Goal: Task Accomplishment & Management: Use online tool/utility

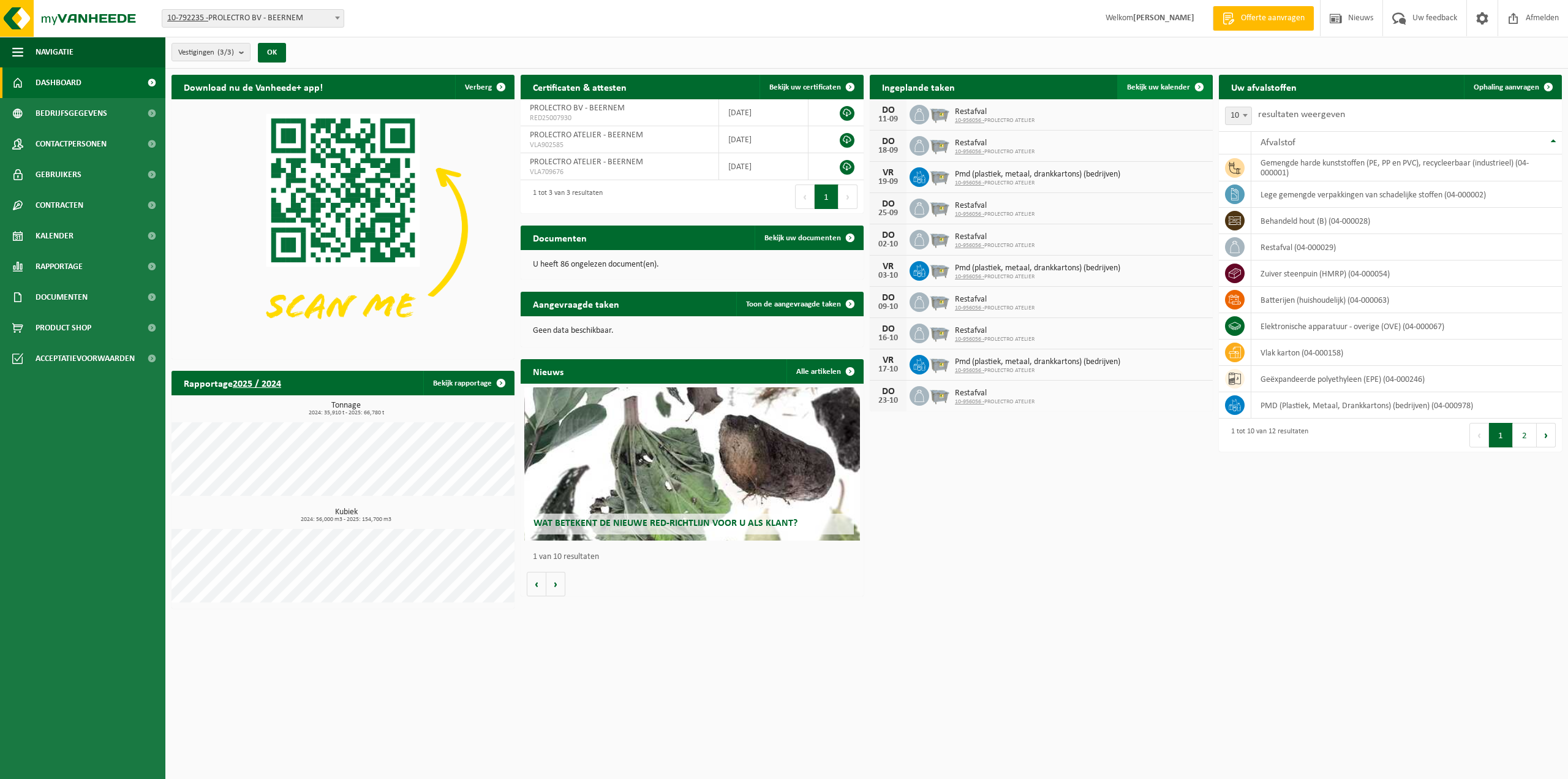
click at [1196, 82] on span at bounding box center [1199, 86] width 24 height 24
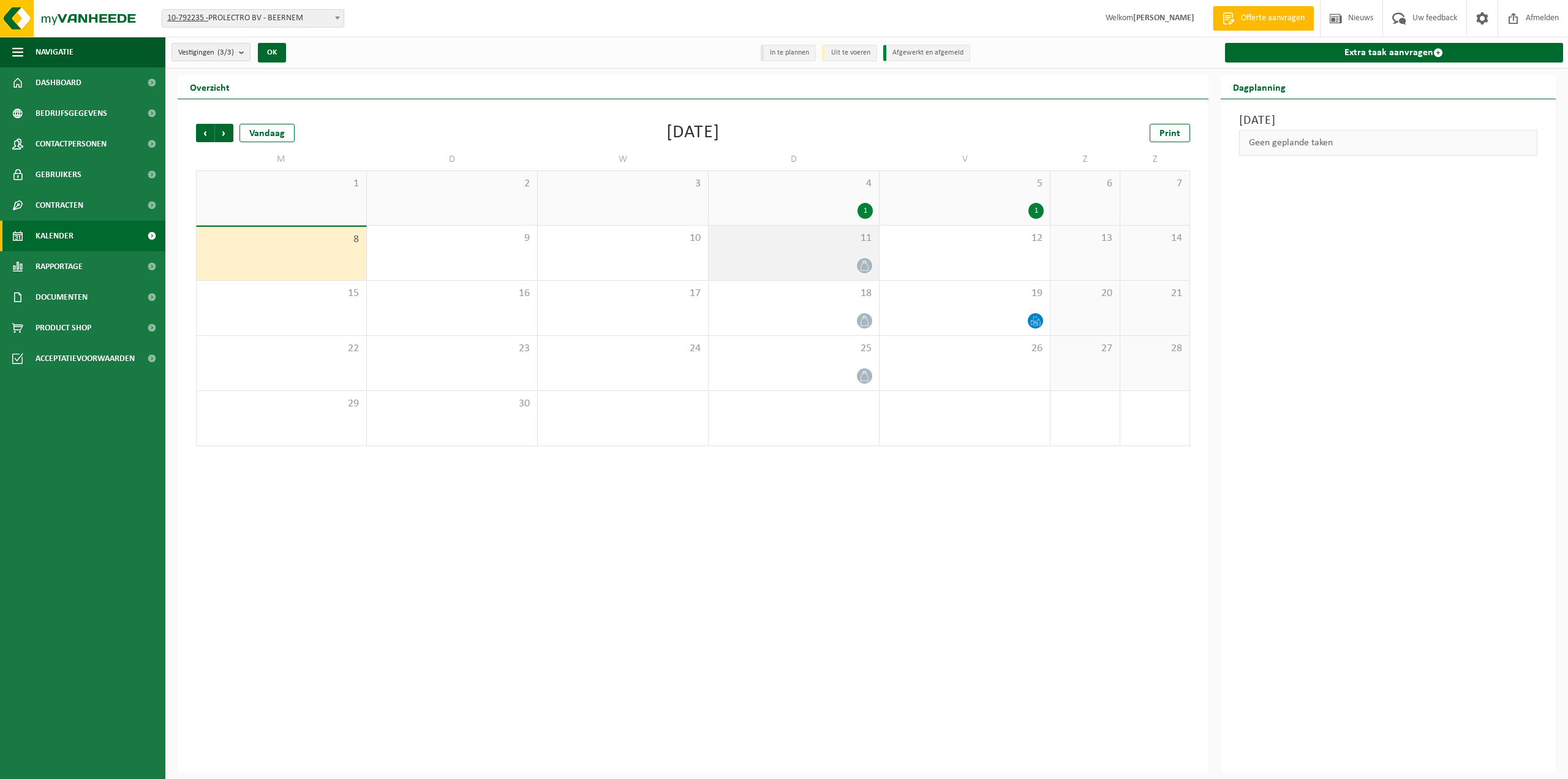
click at [810, 243] on span "11" at bounding box center [794, 238] width 158 height 14
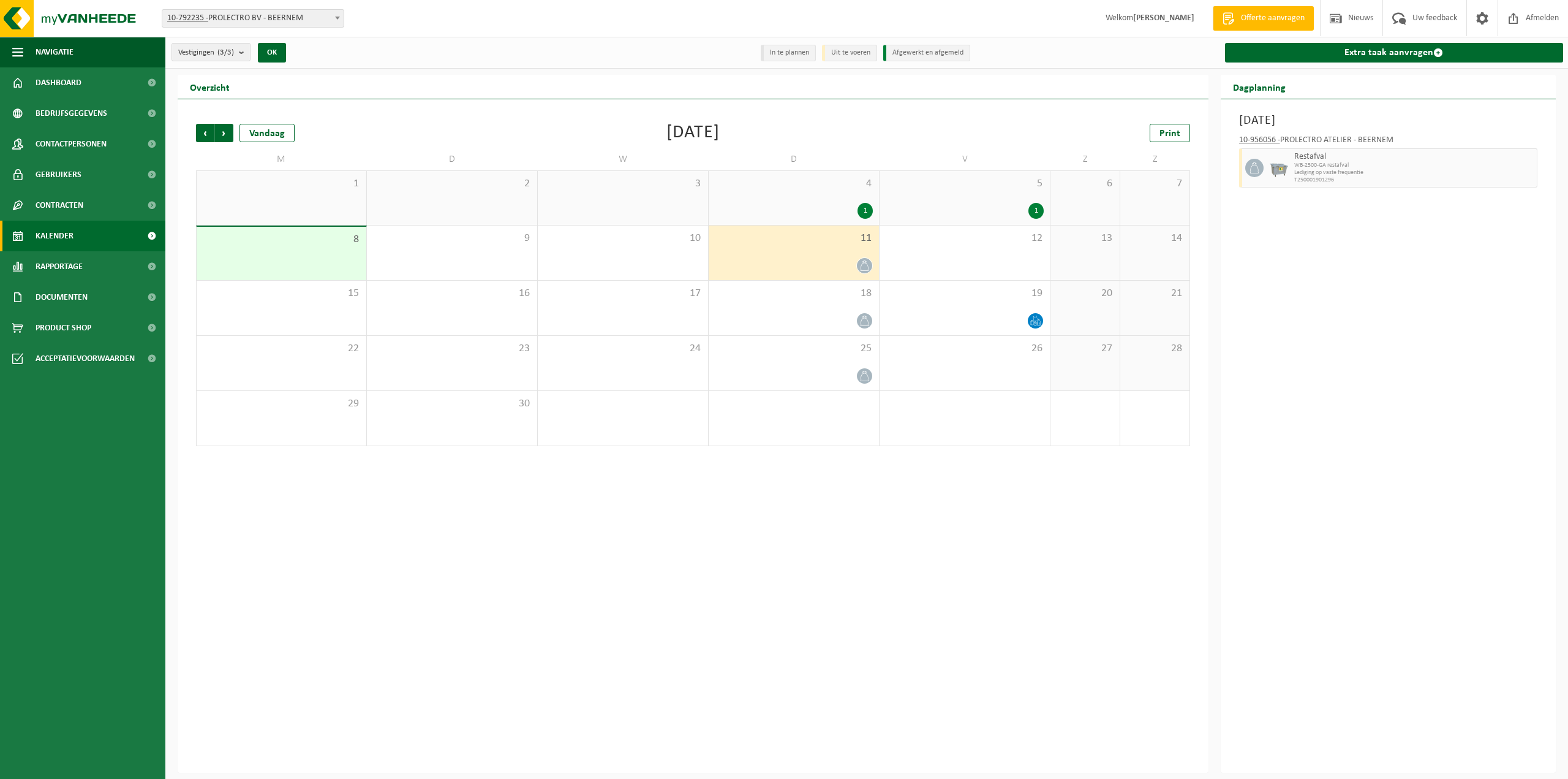
click at [801, 191] on div "4 1" at bounding box center [793, 198] width 170 height 54
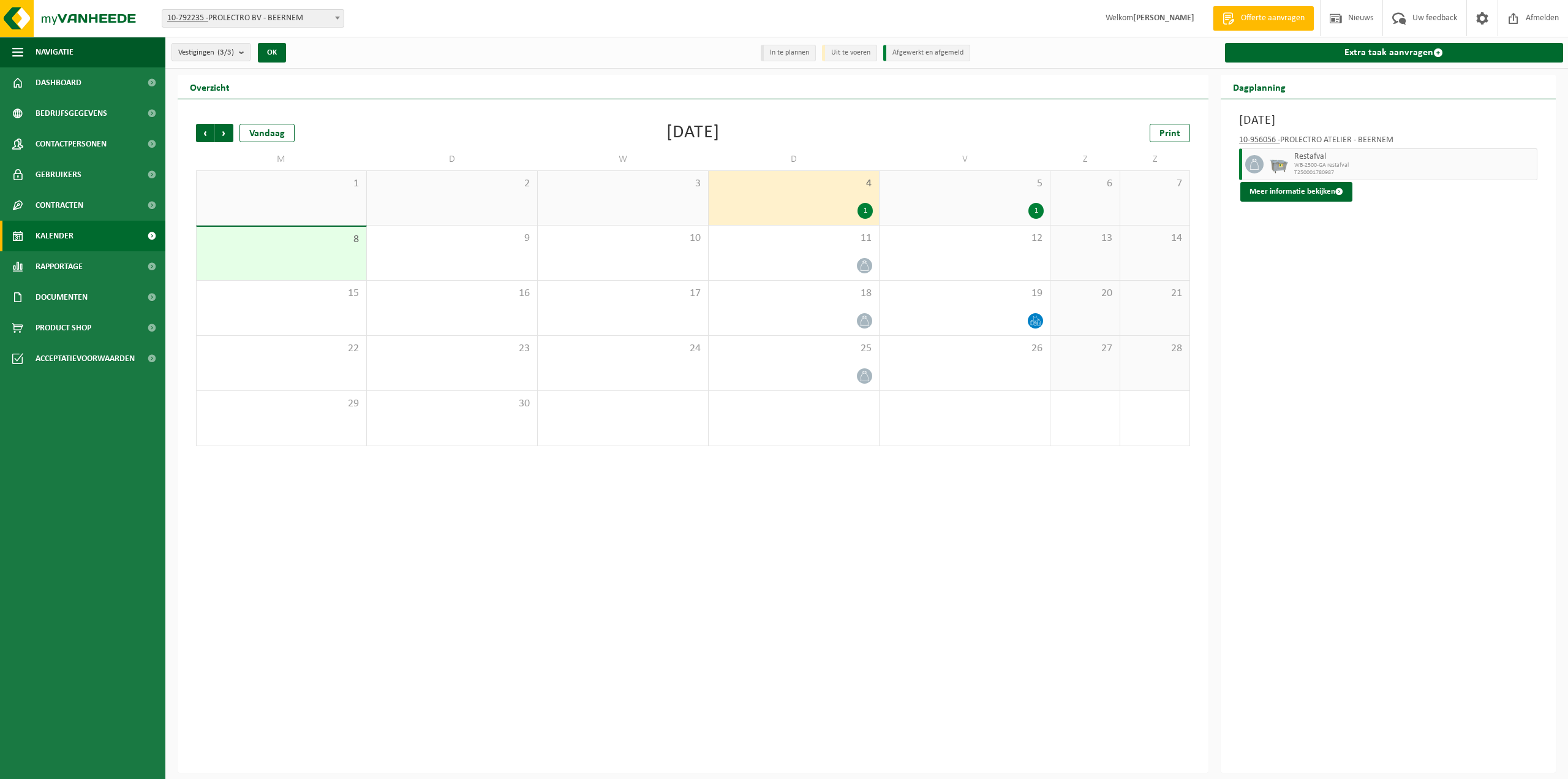
click at [1002, 197] on div "5 1" at bounding box center [965, 198] width 170 height 54
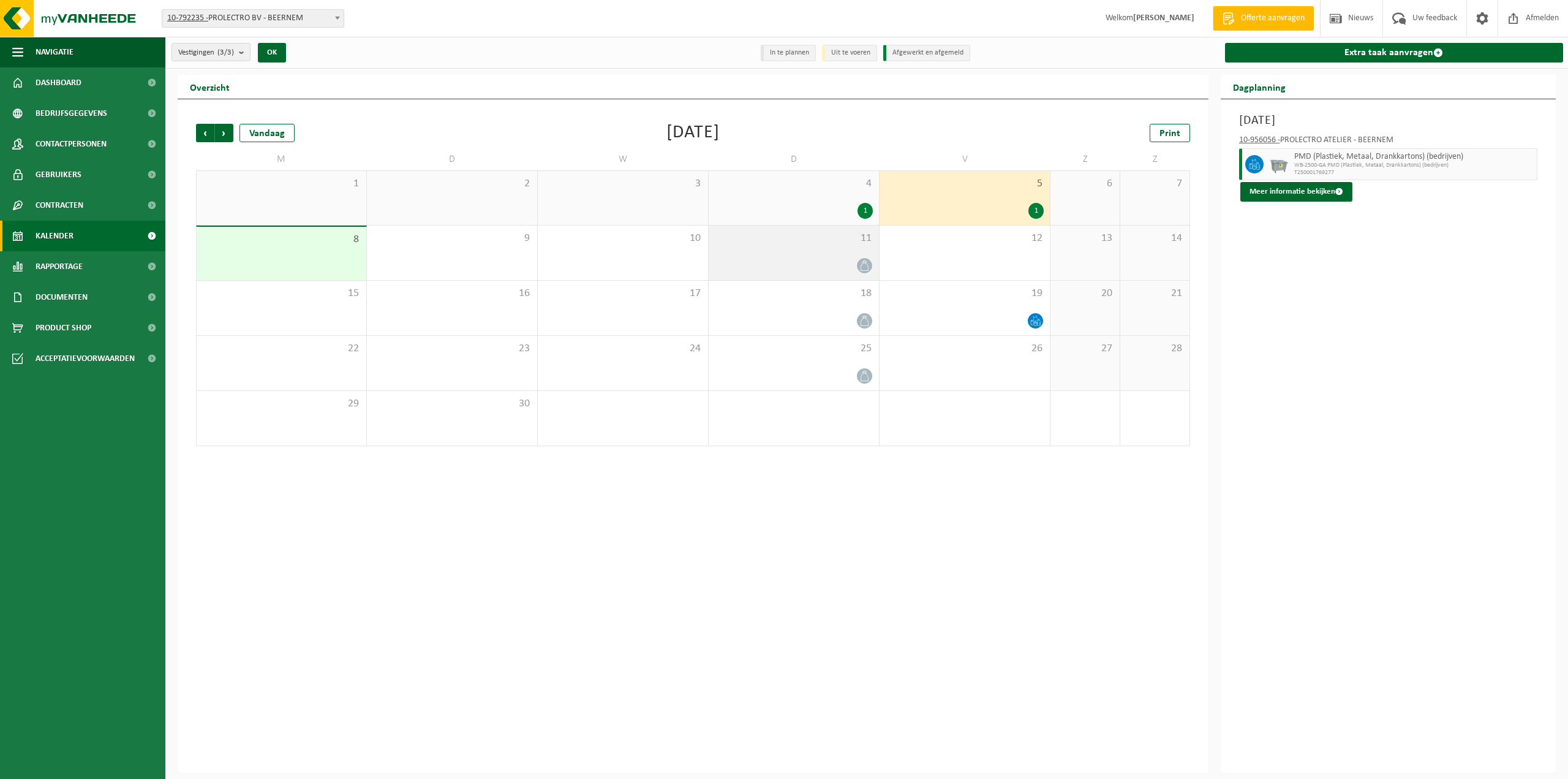
click at [818, 252] on div "11" at bounding box center [793, 252] width 170 height 54
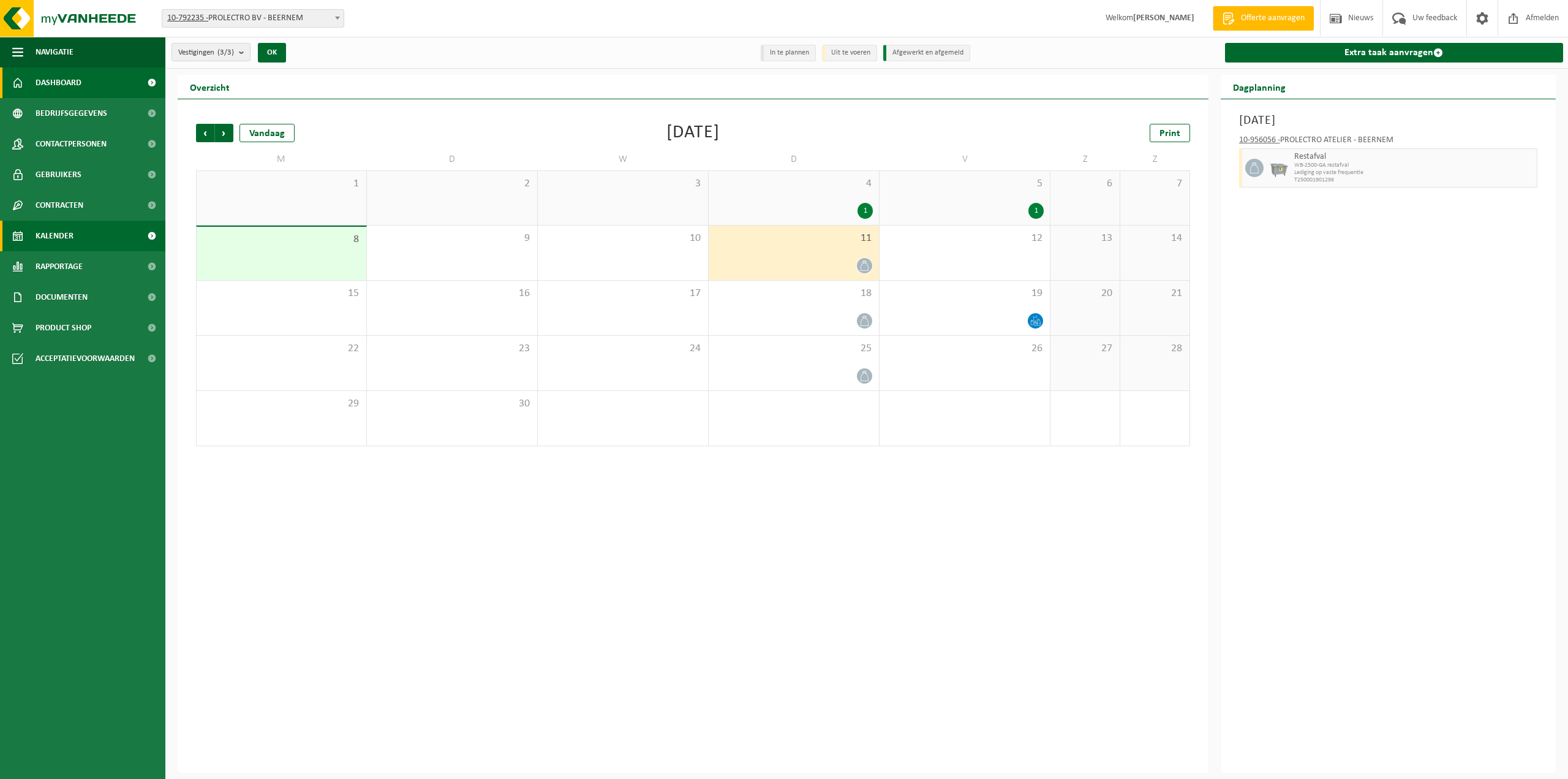
click at [57, 79] on span "Dashboard" at bounding box center [58, 82] width 46 height 31
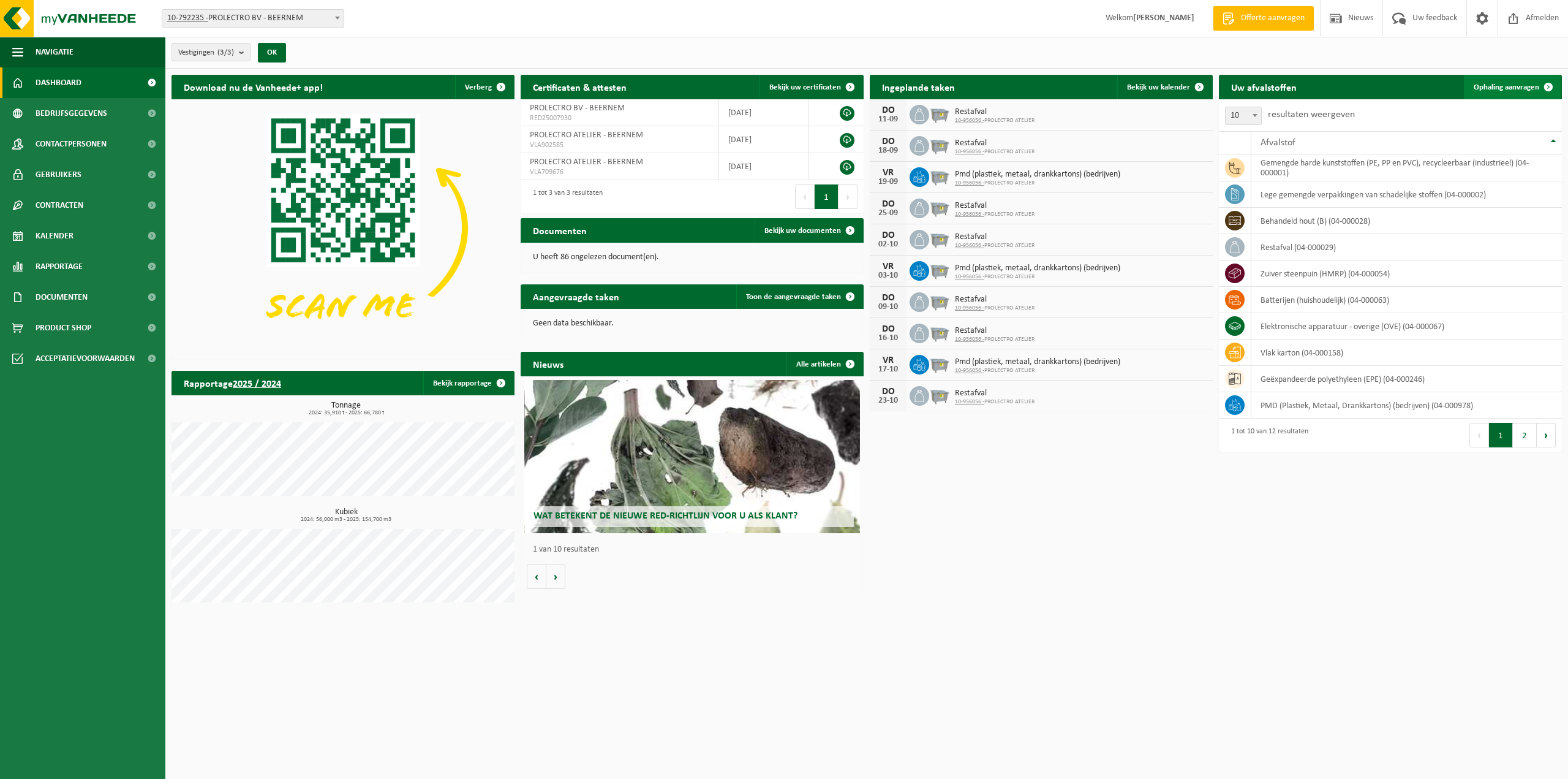
click at [1506, 88] on span "Ophaling aanvragen" at bounding box center [1506, 87] width 65 height 8
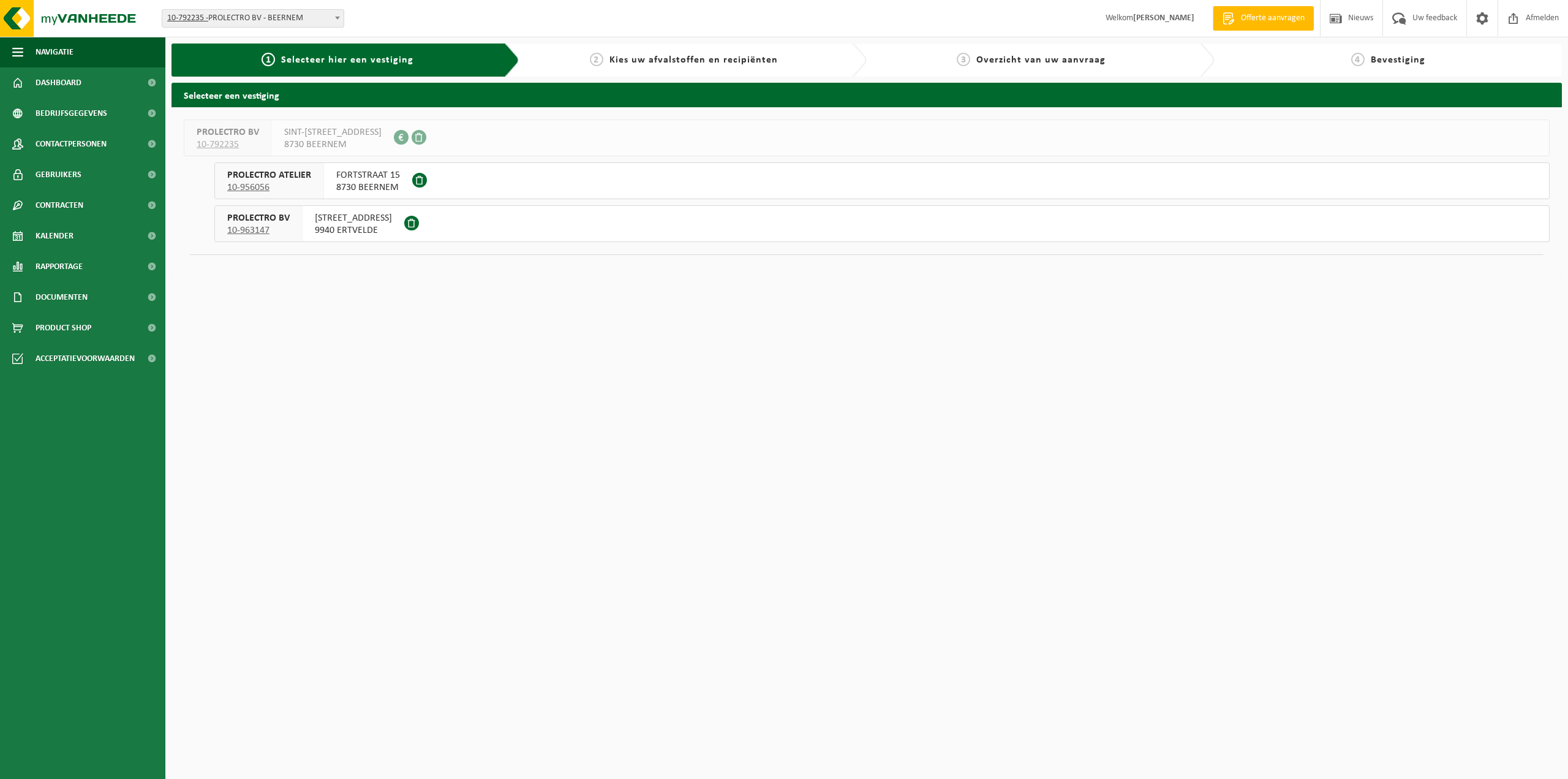
click at [384, 179] on span "FORTSTRAAT 15" at bounding box center [368, 175] width 64 height 12
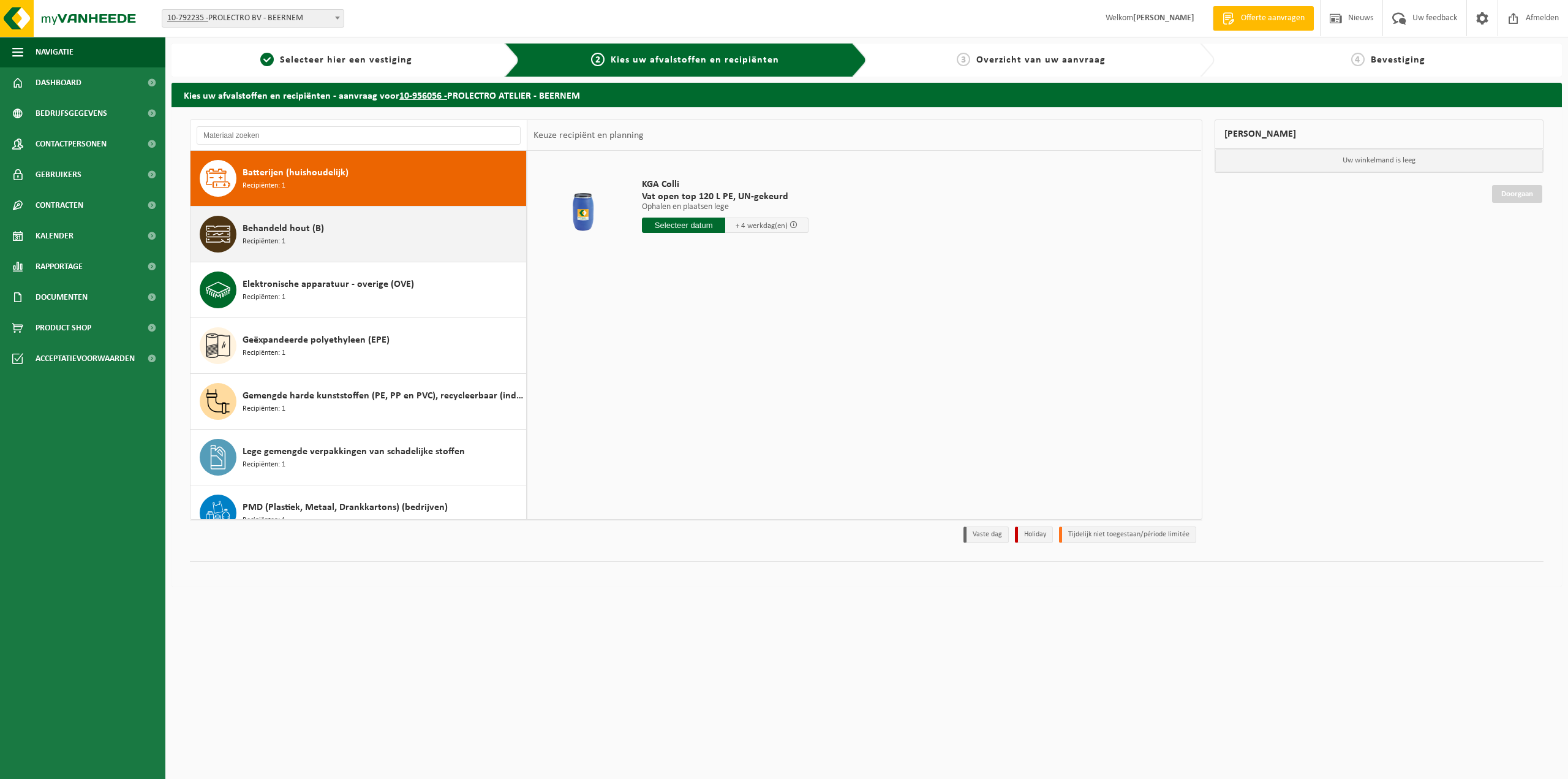
click at [382, 224] on div "Behandeld hout (B) Recipiënten: 1" at bounding box center [382, 234] width 280 height 36
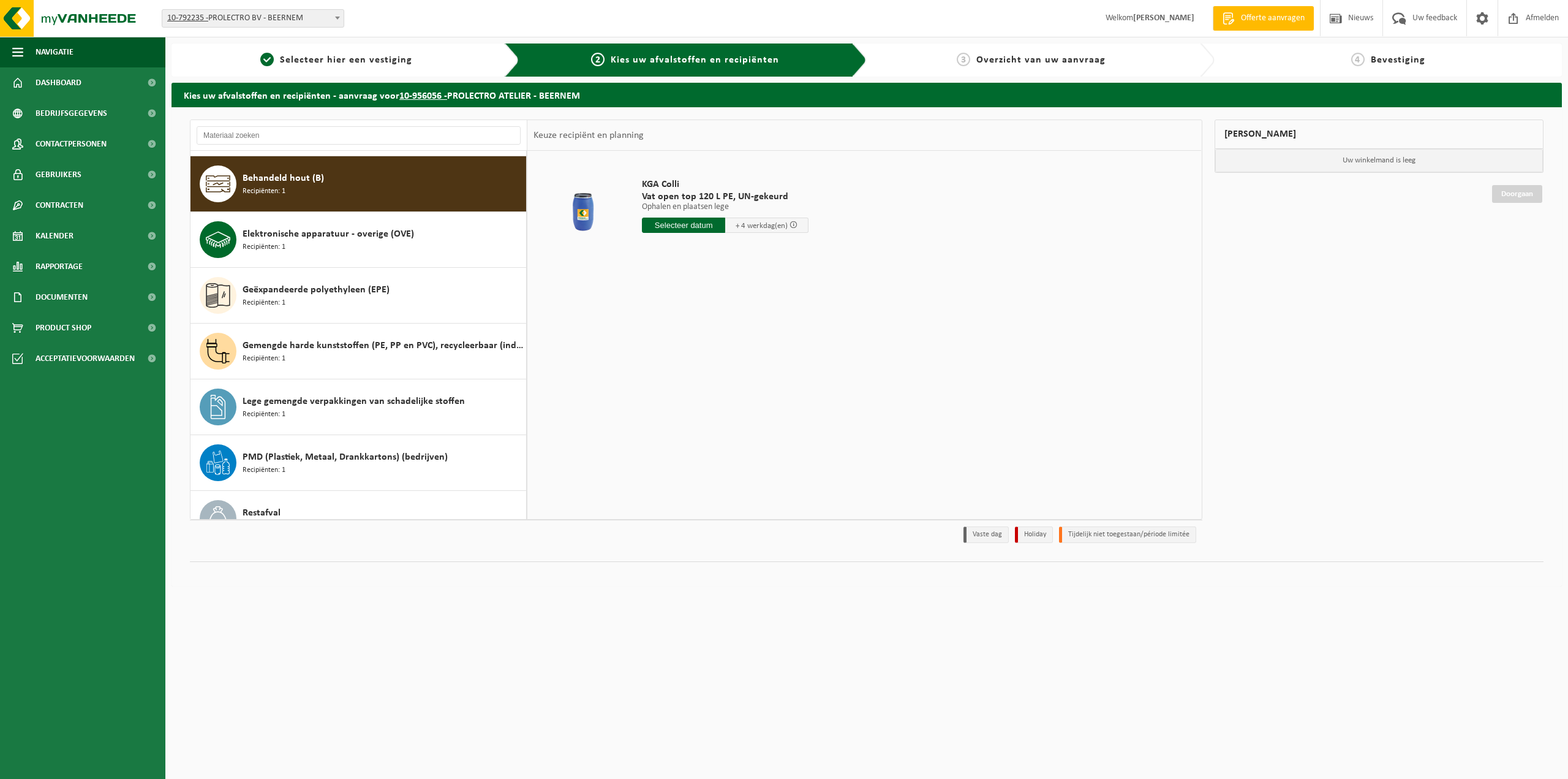
scroll to position [56, 0]
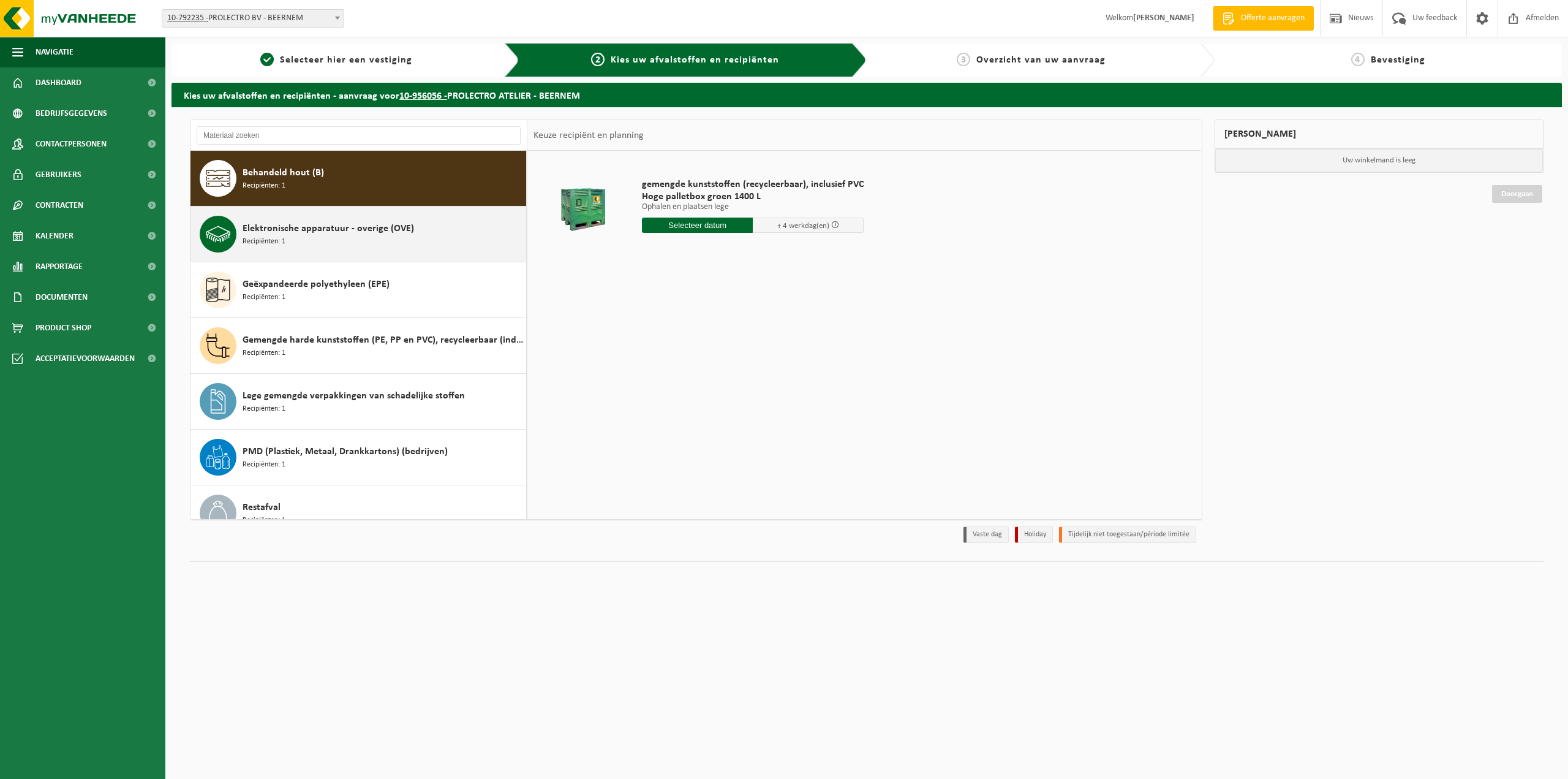
click at [379, 251] on div "Elektronische apparatuur - overige (OVE) Recipiënten: 1" at bounding box center [382, 234] width 280 height 36
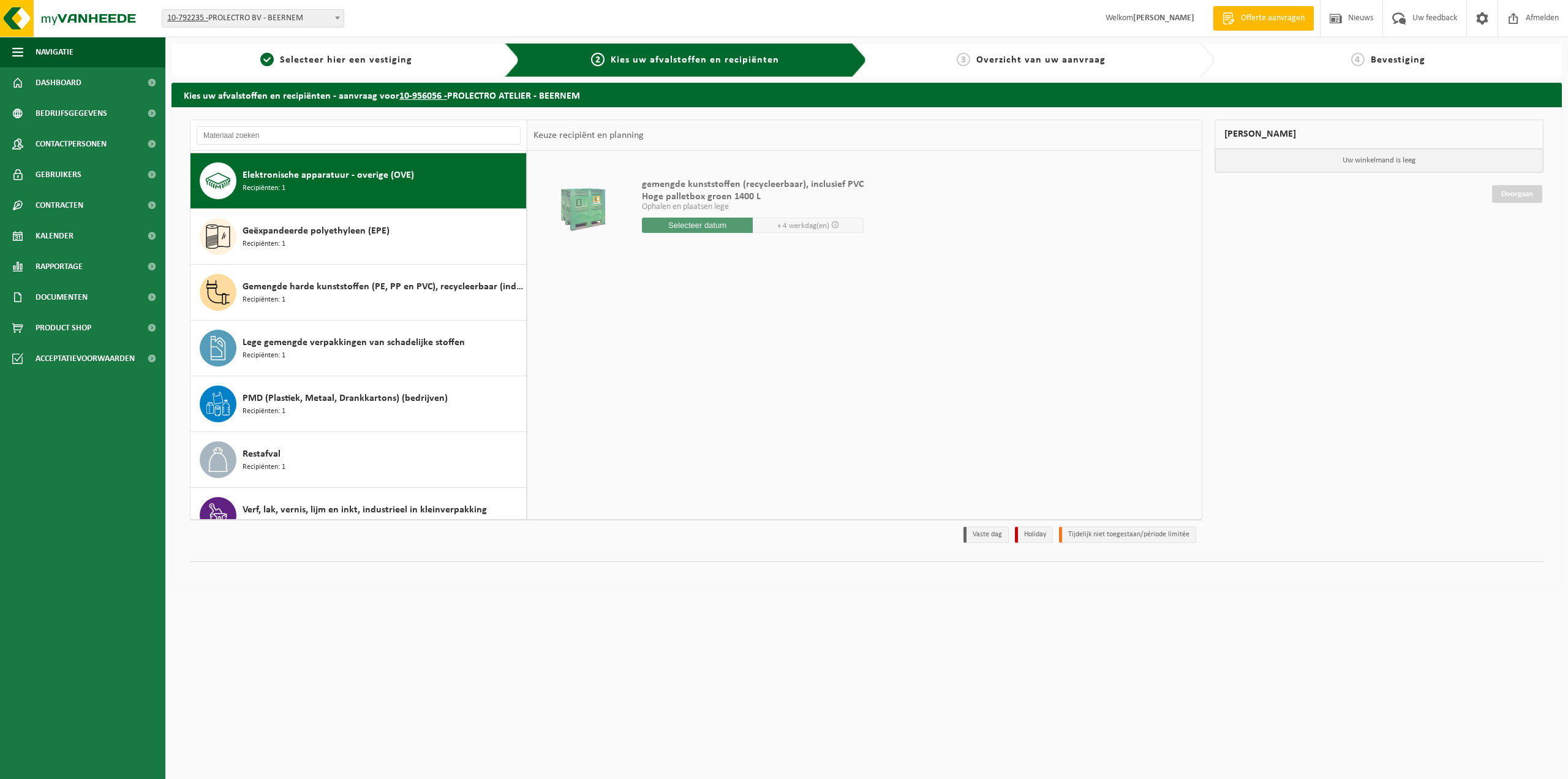
scroll to position [112, 0]
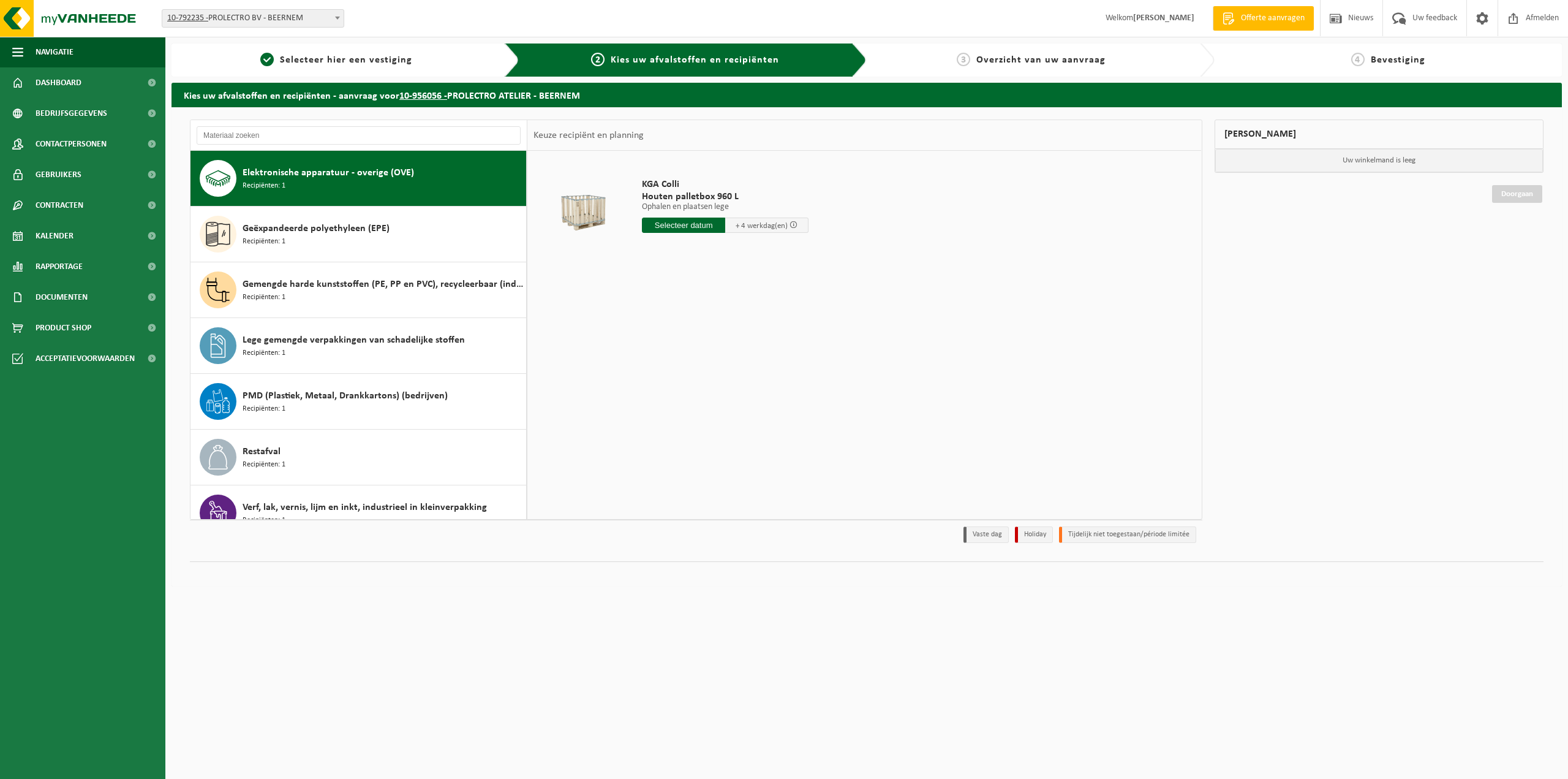
click at [379, 251] on div "Geëxpandeerde polyethyleen (EPE) Recipiënten: 1" at bounding box center [382, 234] width 280 height 36
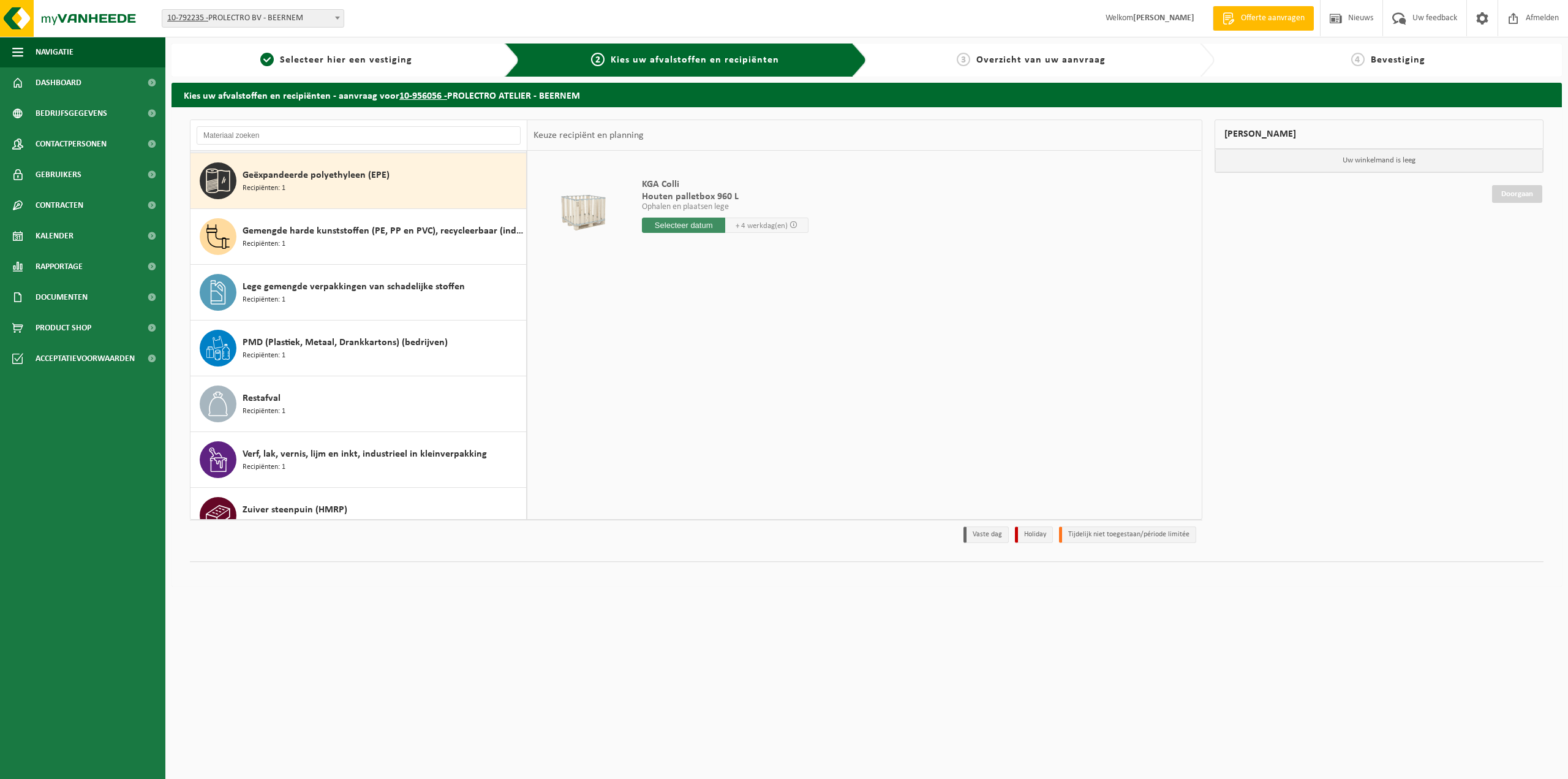
scroll to position [167, 0]
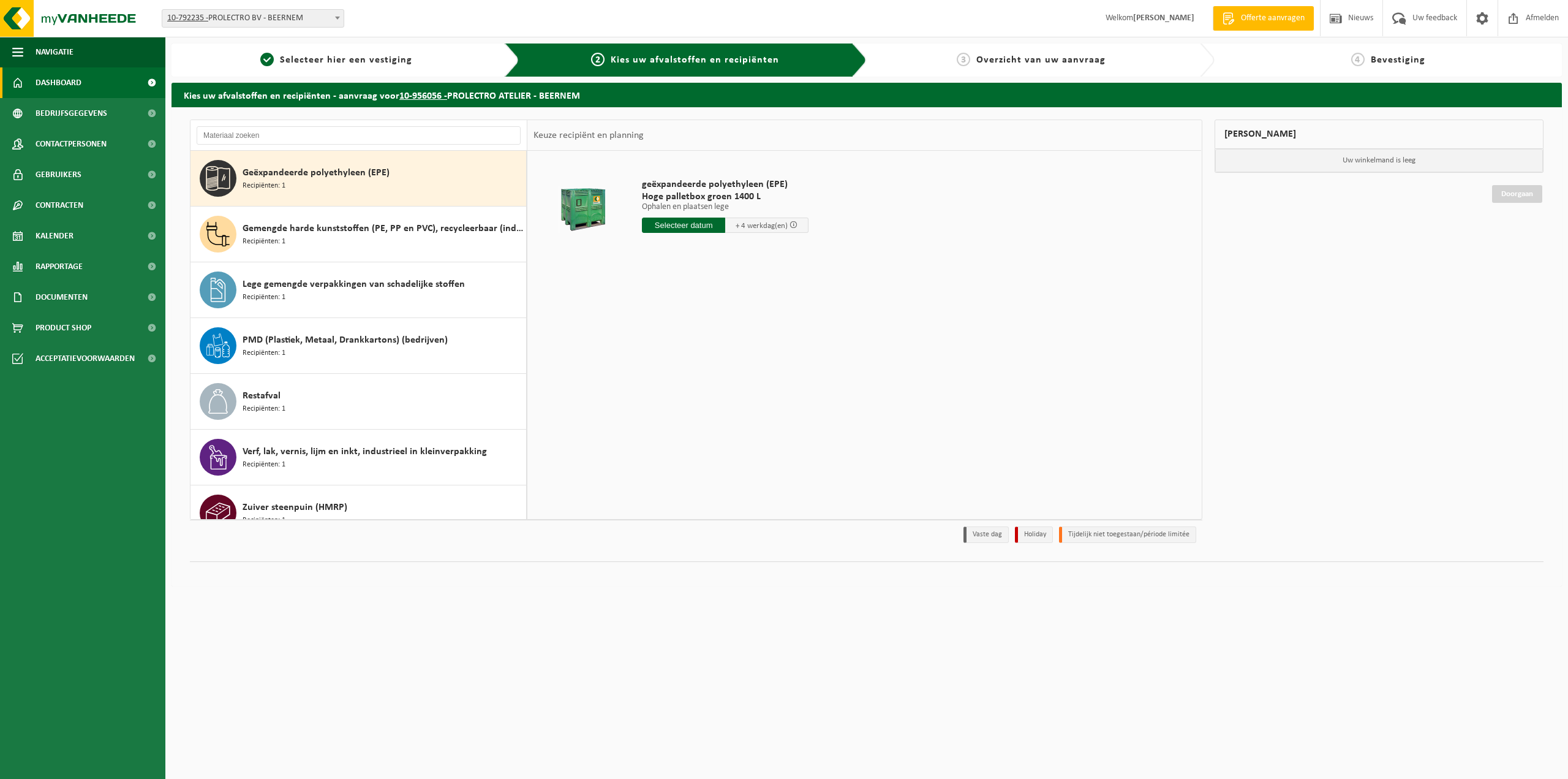
click at [78, 93] on span "Dashboard" at bounding box center [58, 82] width 46 height 31
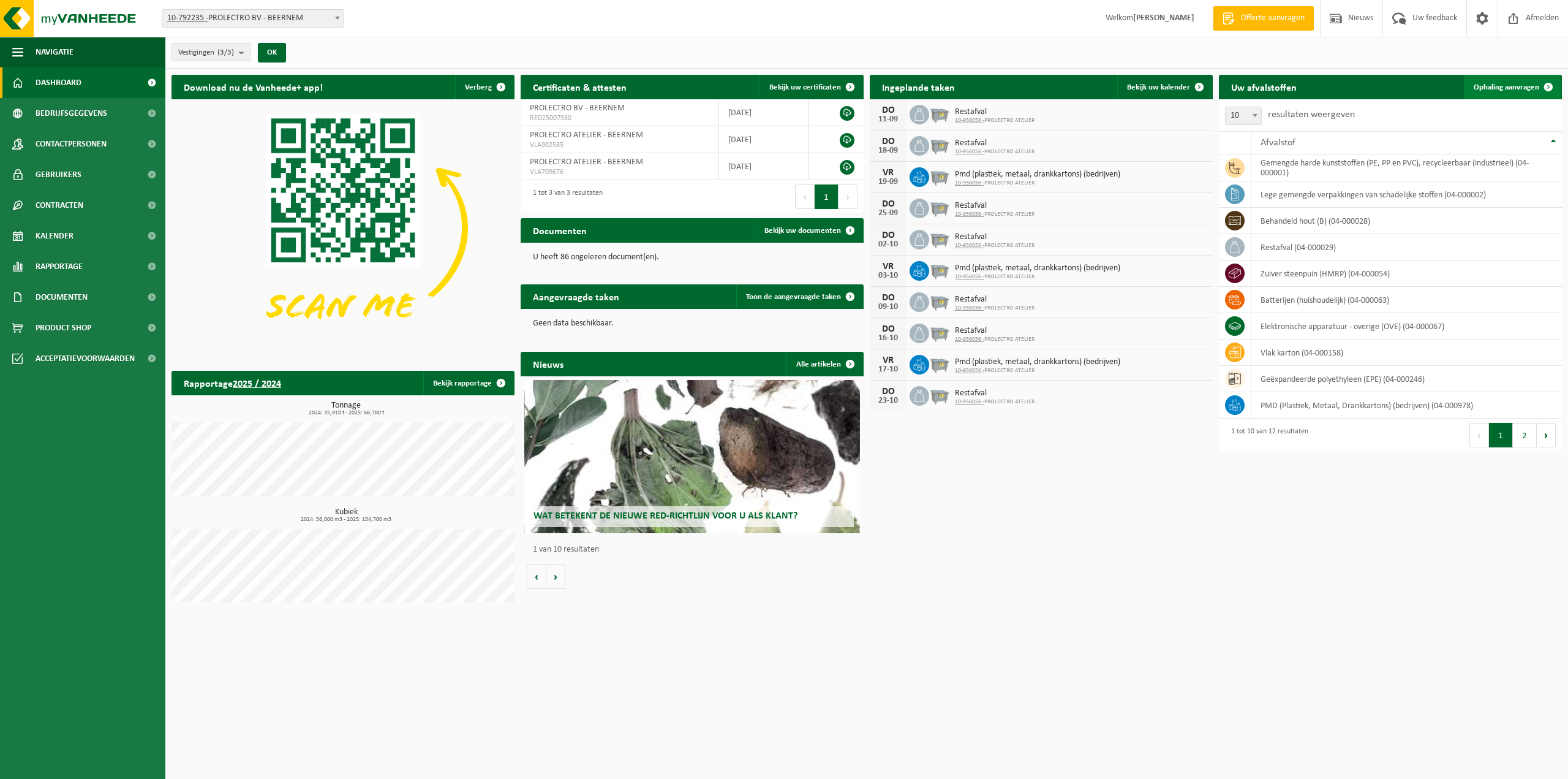
click at [1508, 87] on span "Ophaling aanvragen" at bounding box center [1506, 87] width 65 height 8
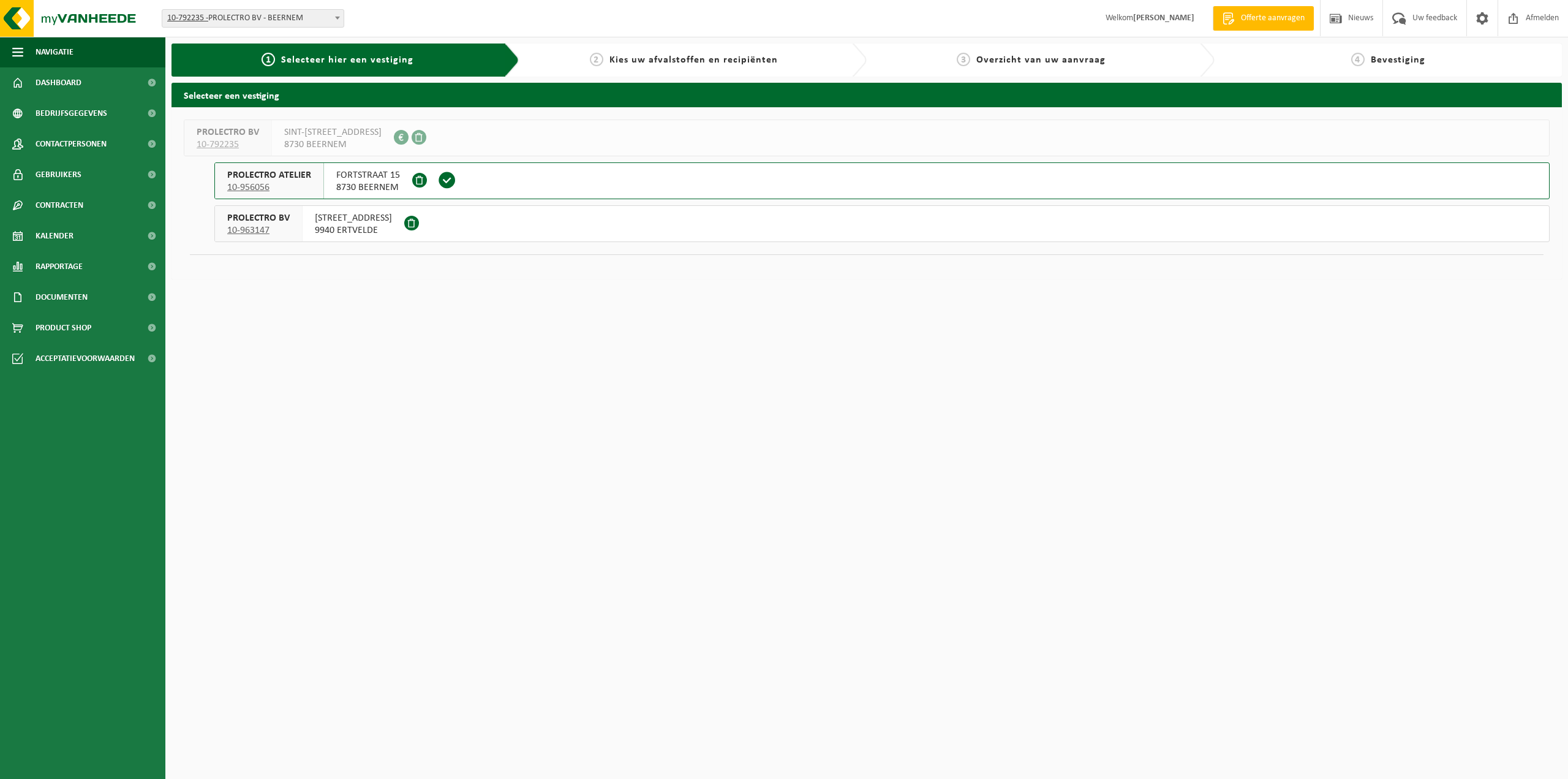
click at [387, 187] on span "8730 BEERNEM" at bounding box center [368, 187] width 64 height 12
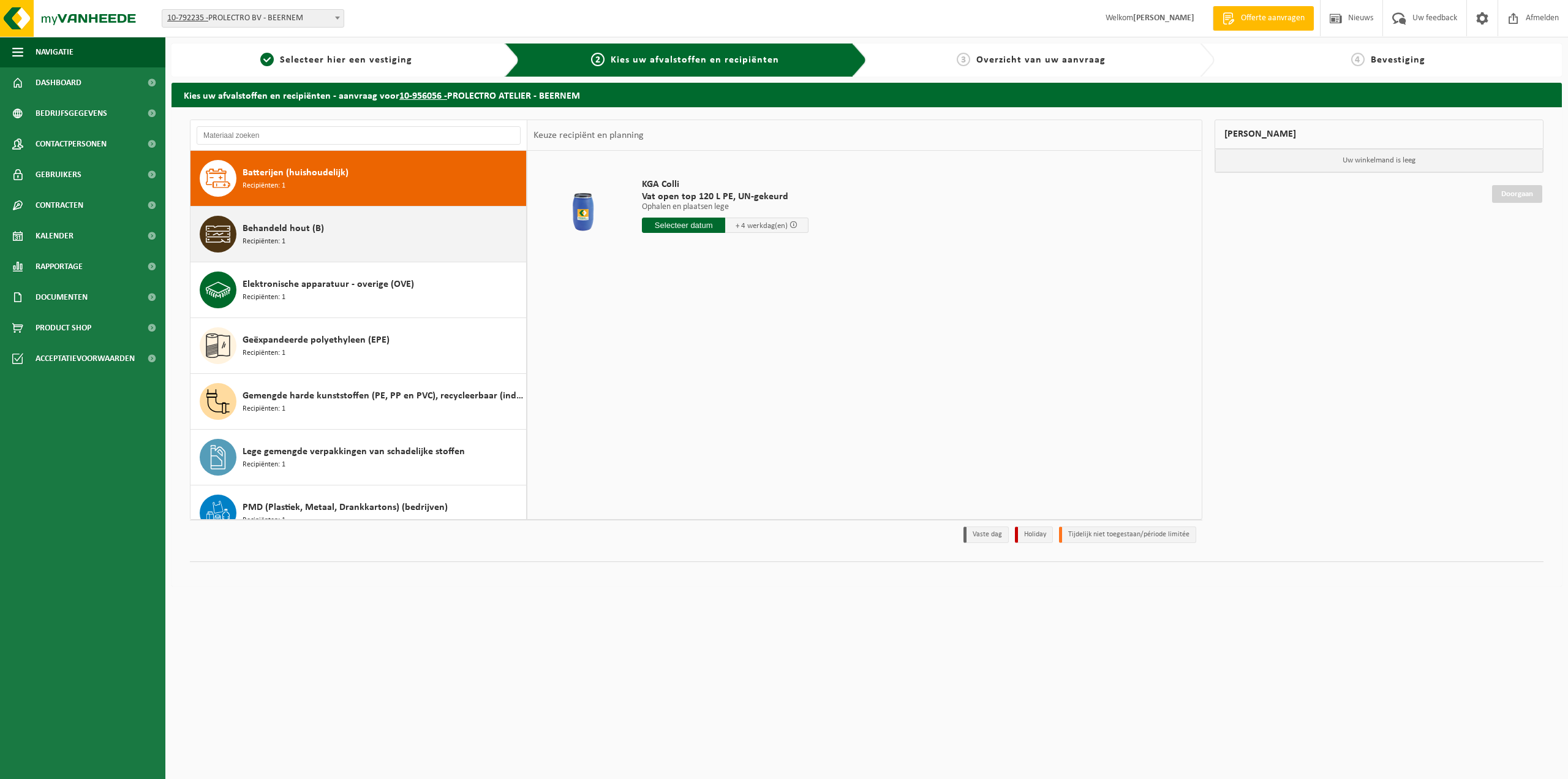
click at [419, 254] on div "Behandeld hout (B) Recipiënten: 1" at bounding box center [359, 234] width 336 height 55
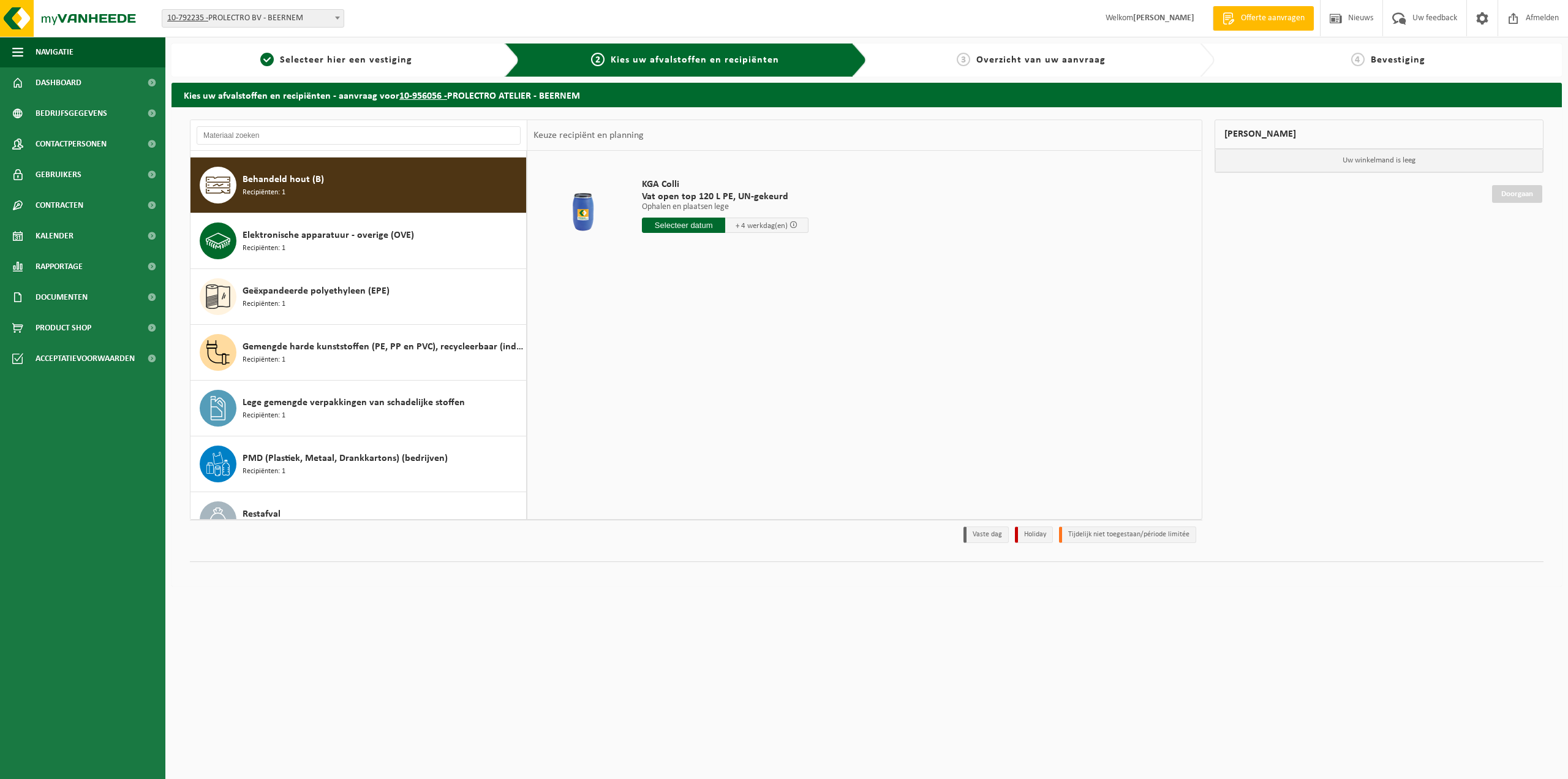
scroll to position [56, 0]
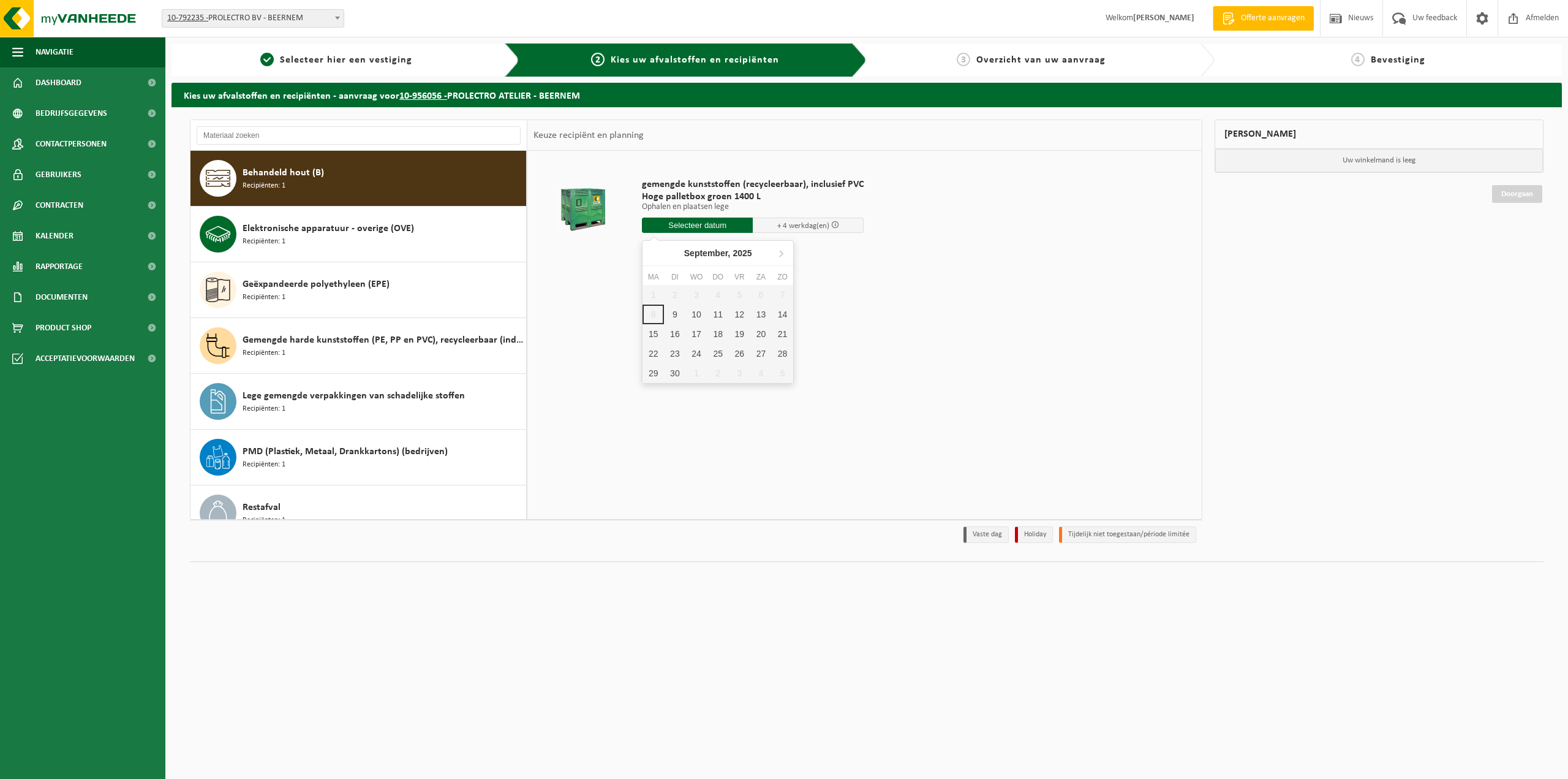
click at [696, 223] on input "text" at bounding box center [697, 225] width 111 height 15
click at [676, 314] on div "9" at bounding box center [675, 314] width 22 height 19
type input "Van 2025-09-09"
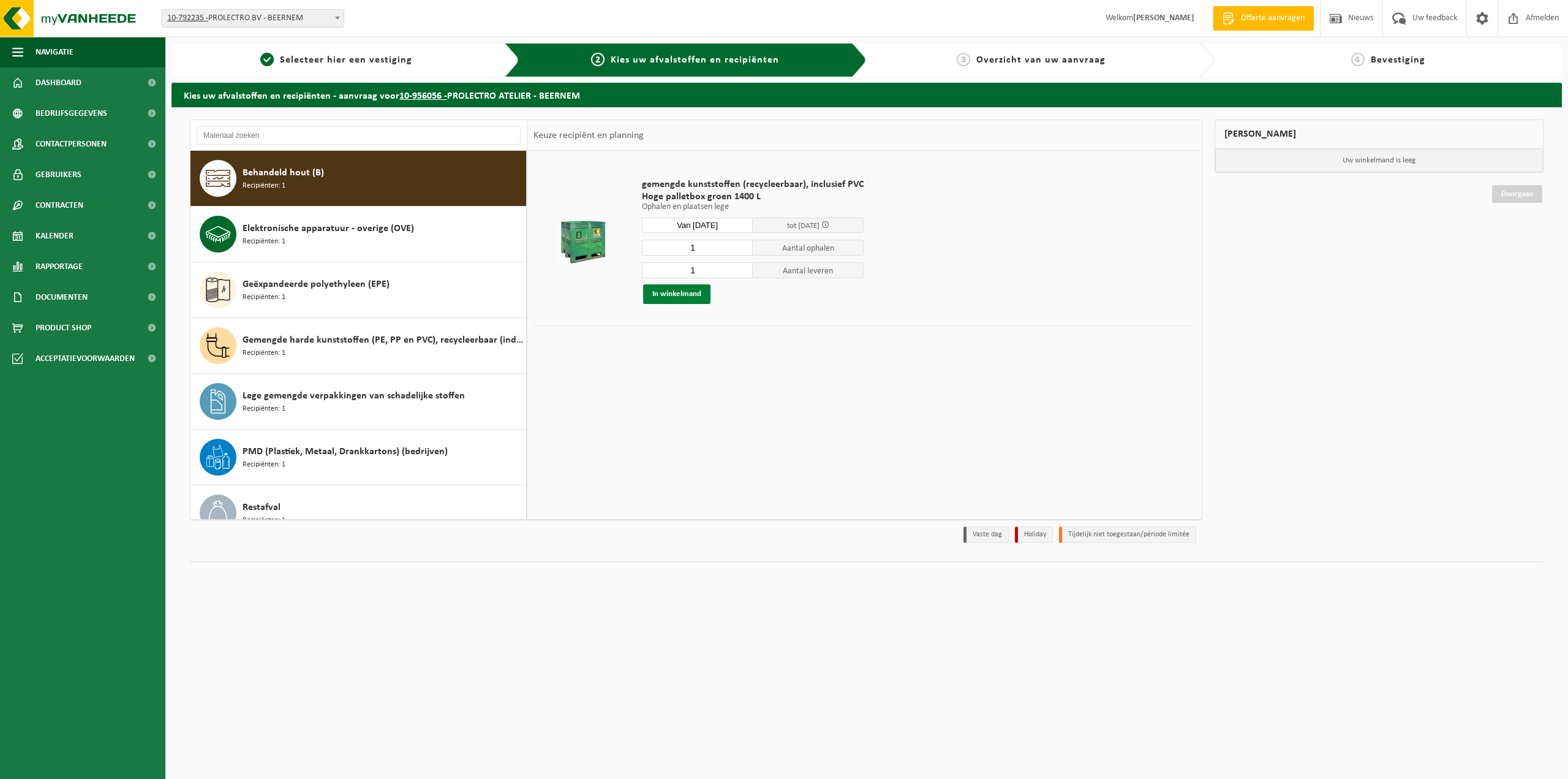
click at [684, 295] on button "In winkelmand" at bounding box center [676, 294] width 67 height 19
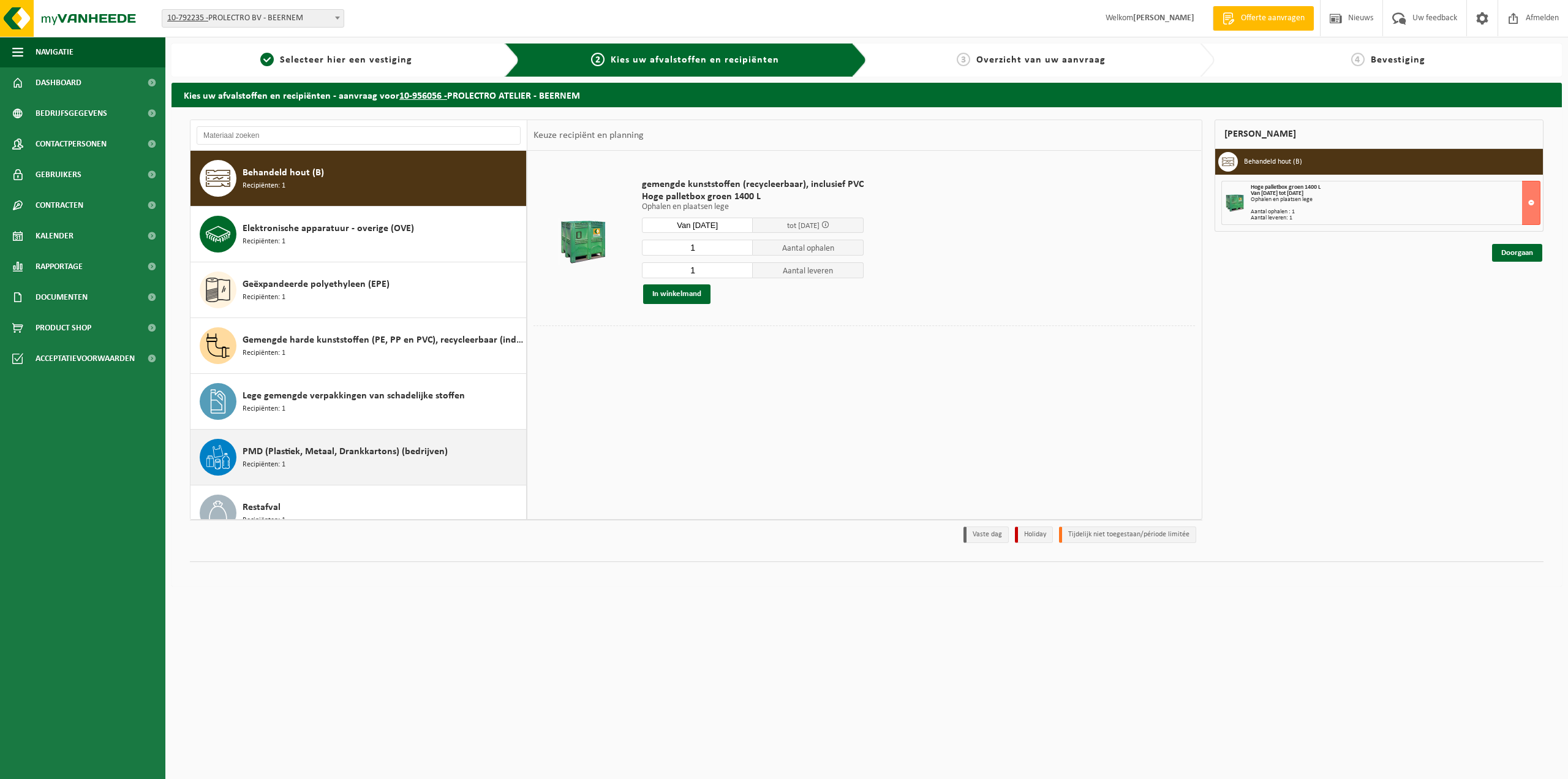
click at [326, 455] on span "PMD (Plastiek, Metaal, Drankkartons) (bedrijven)" at bounding box center [345, 452] width 205 height 15
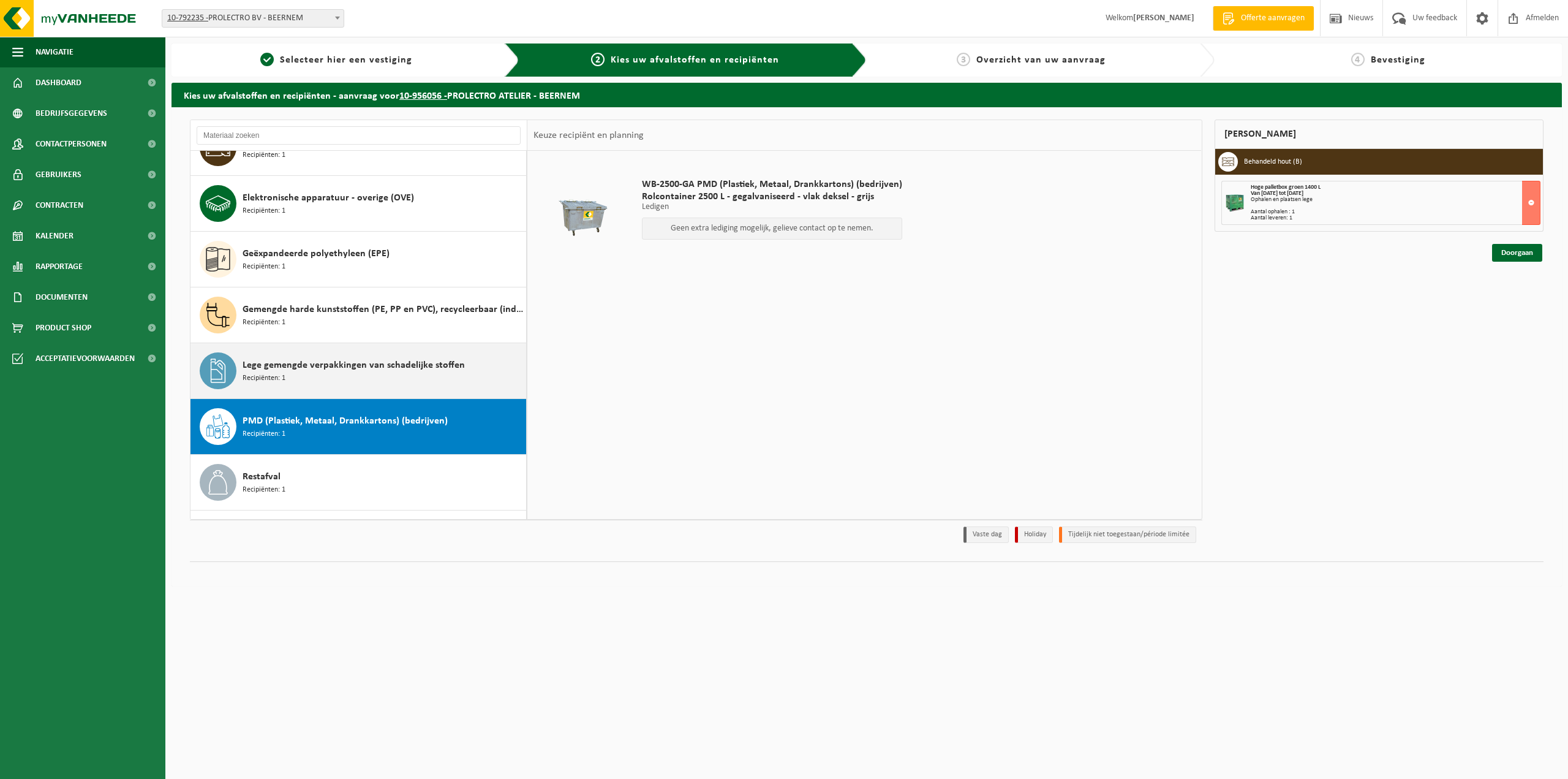
scroll to position [0, 0]
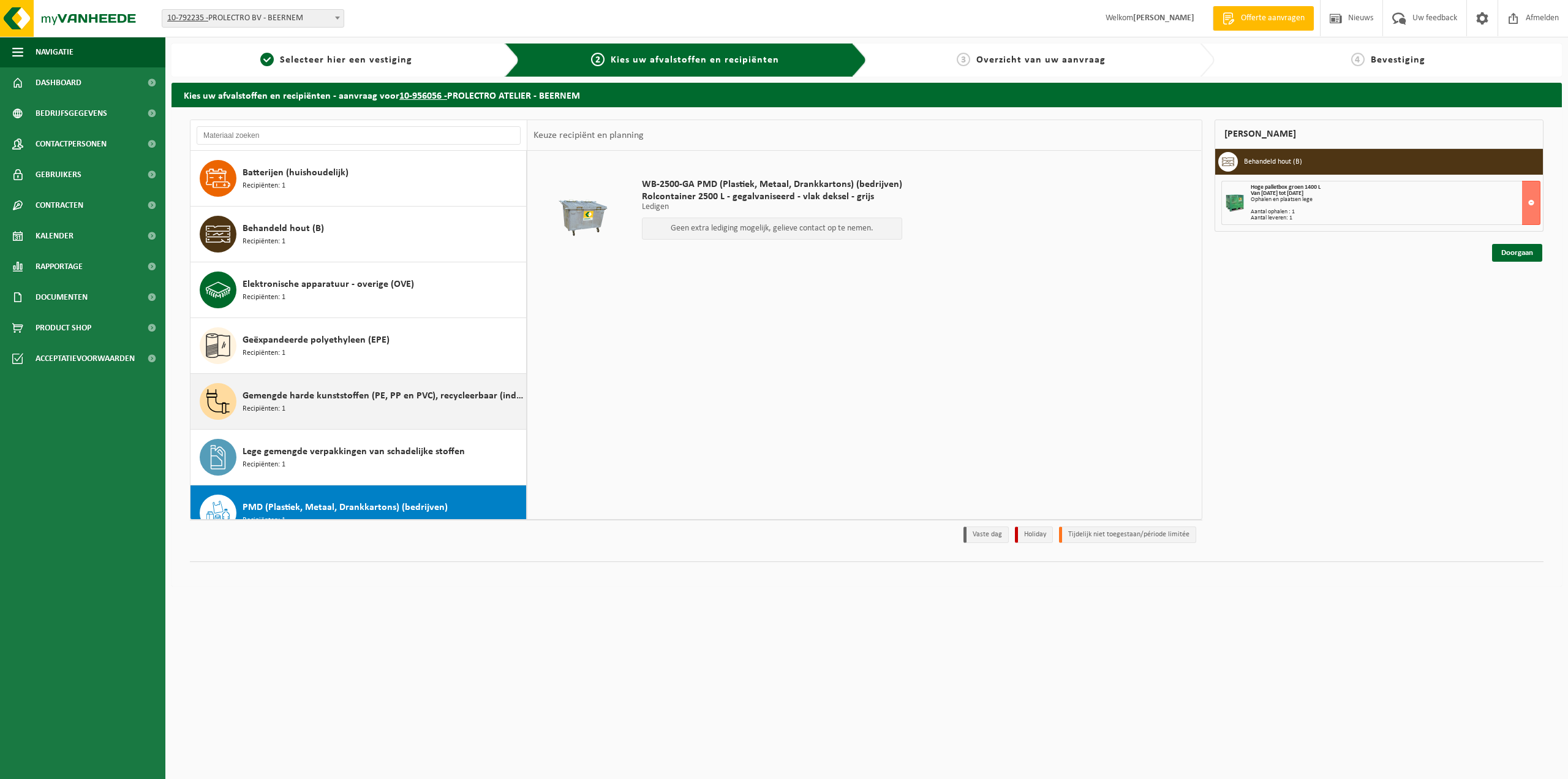
click at [338, 382] on div "Gemengde harde kunststoffen (PE, PP en PVC), recycleerbaar (industrieel) Recipi…" at bounding box center [359, 401] width 336 height 55
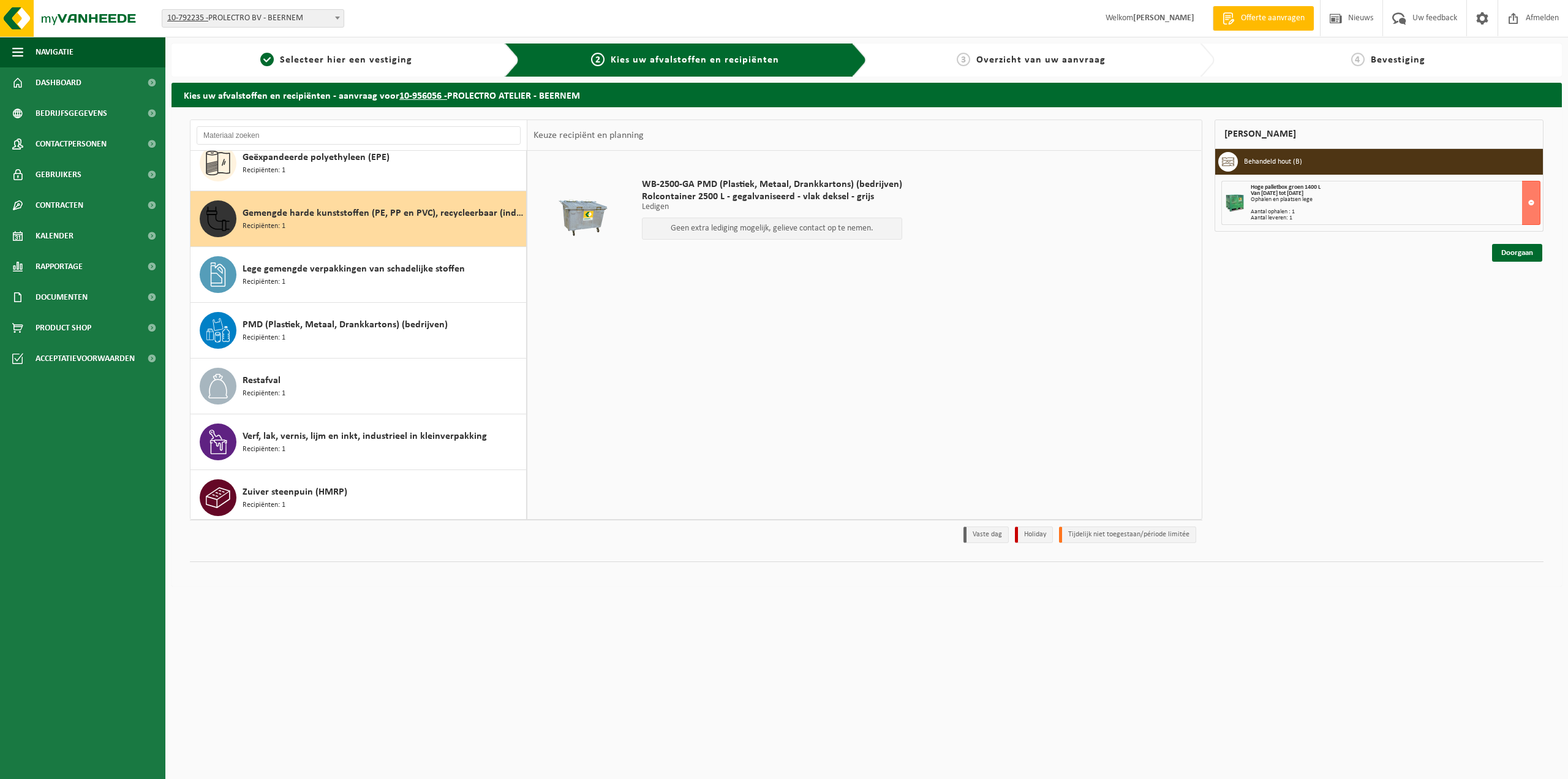
scroll to position [189, 0]
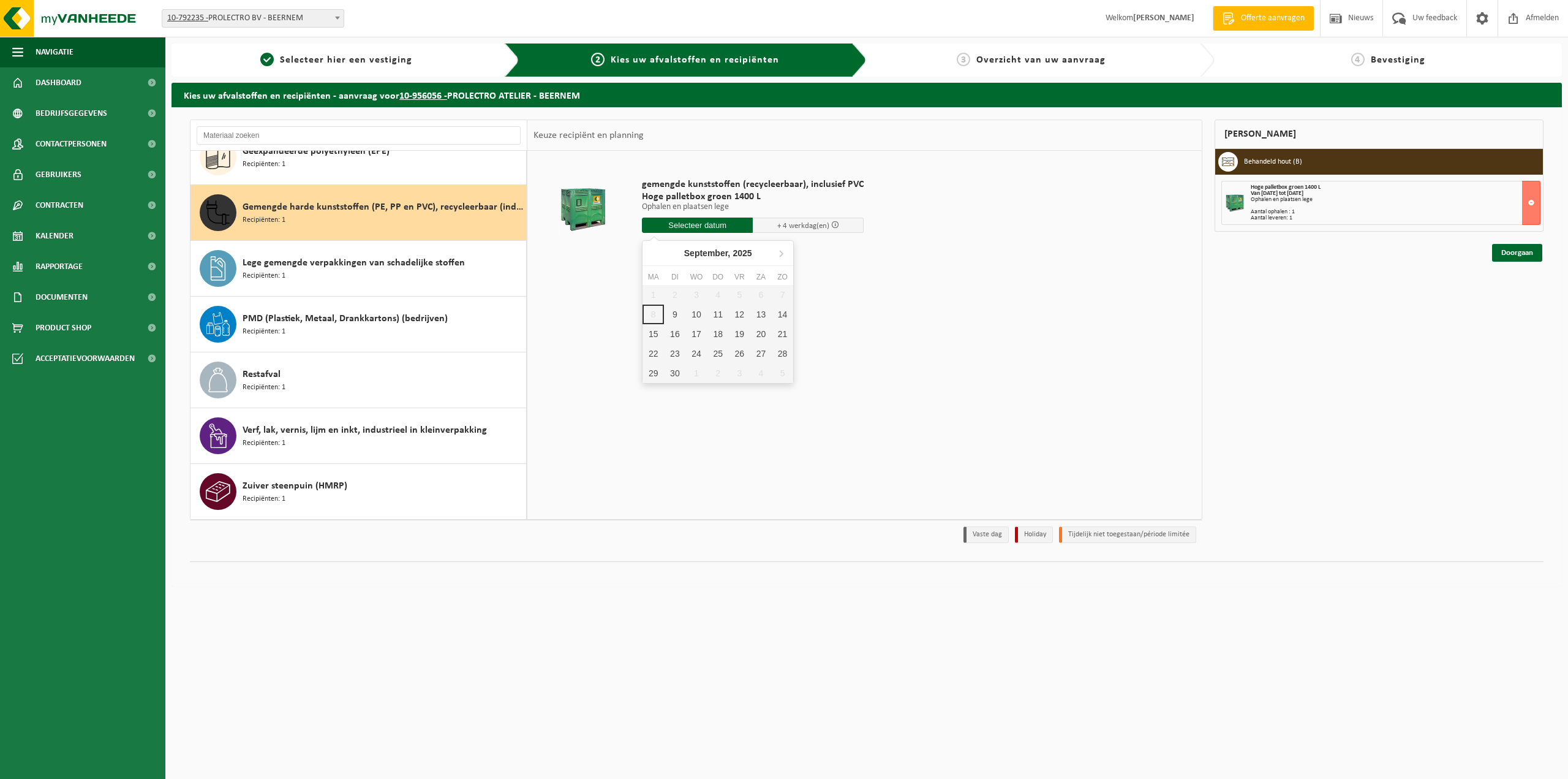
click at [698, 221] on input "text" at bounding box center [697, 225] width 111 height 15
click at [667, 318] on div "9" at bounding box center [675, 314] width 22 height 19
type input "Van 2025-09-09"
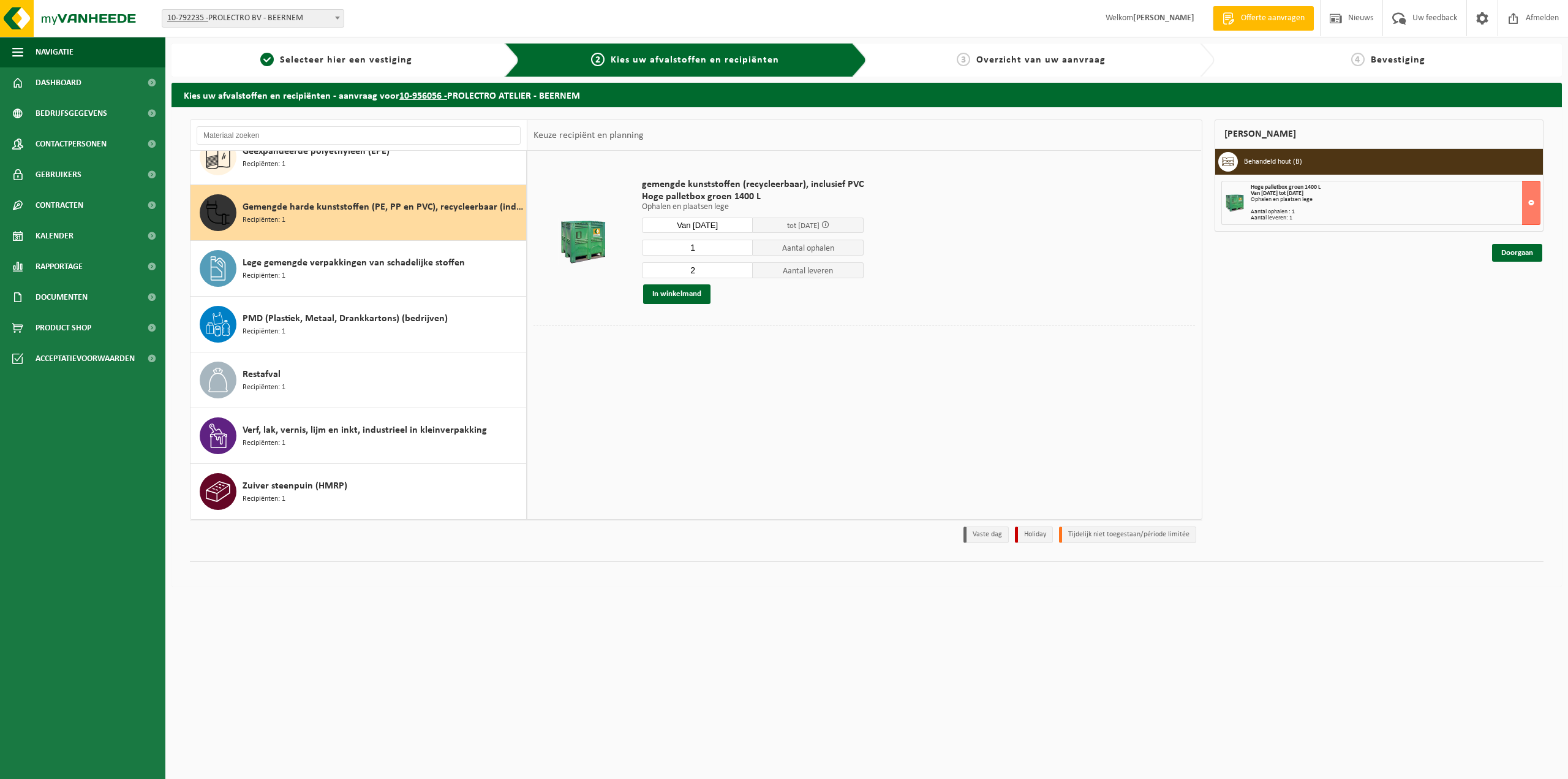
type input "1"
click at [740, 247] on input "1" at bounding box center [697, 247] width 111 height 16
click at [742, 275] on input "2" at bounding box center [697, 270] width 111 height 16
type input "1"
click at [738, 270] on input "1" at bounding box center [697, 270] width 111 height 16
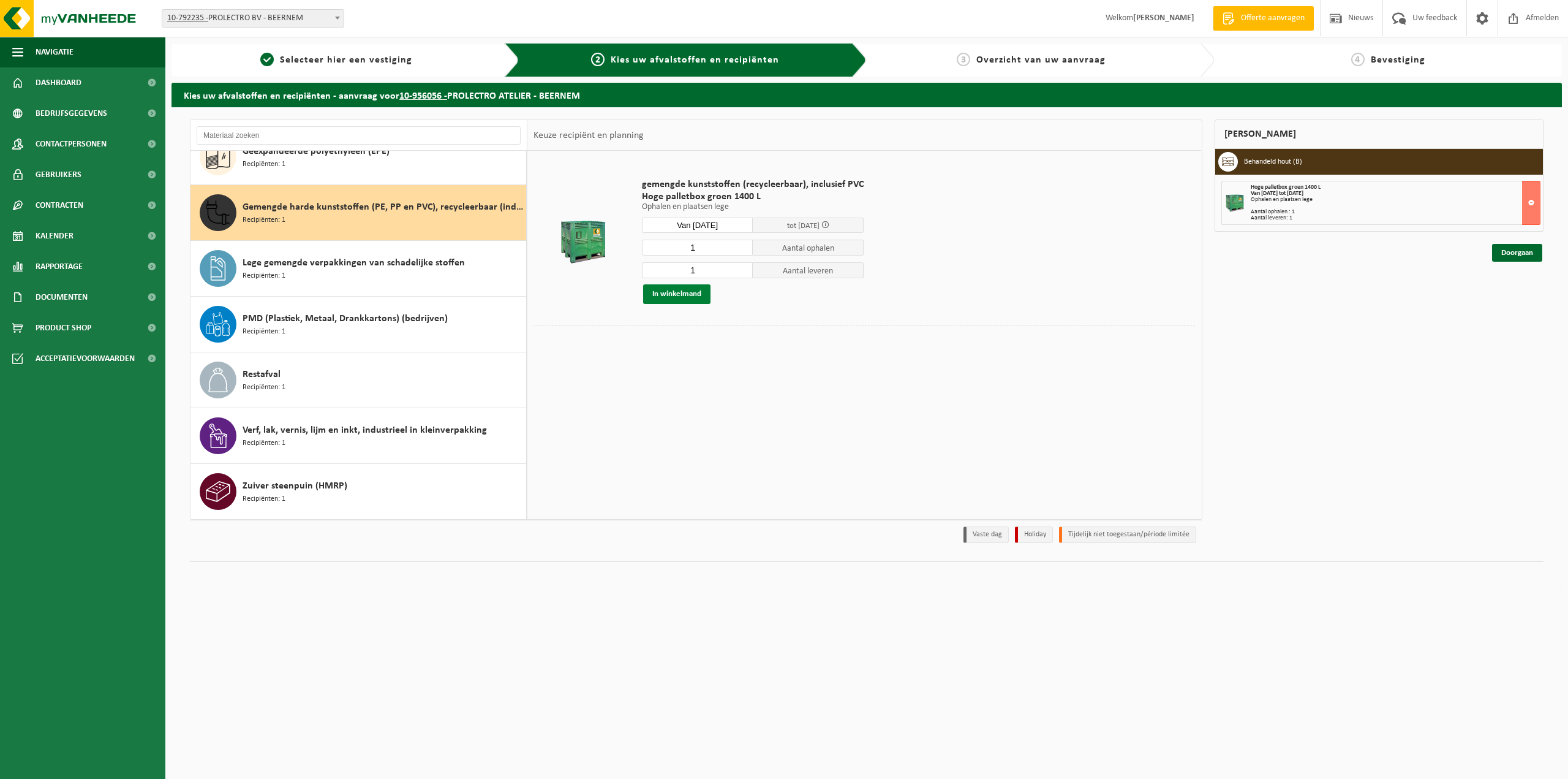
click at [696, 293] on button "In winkelmand" at bounding box center [676, 294] width 67 height 19
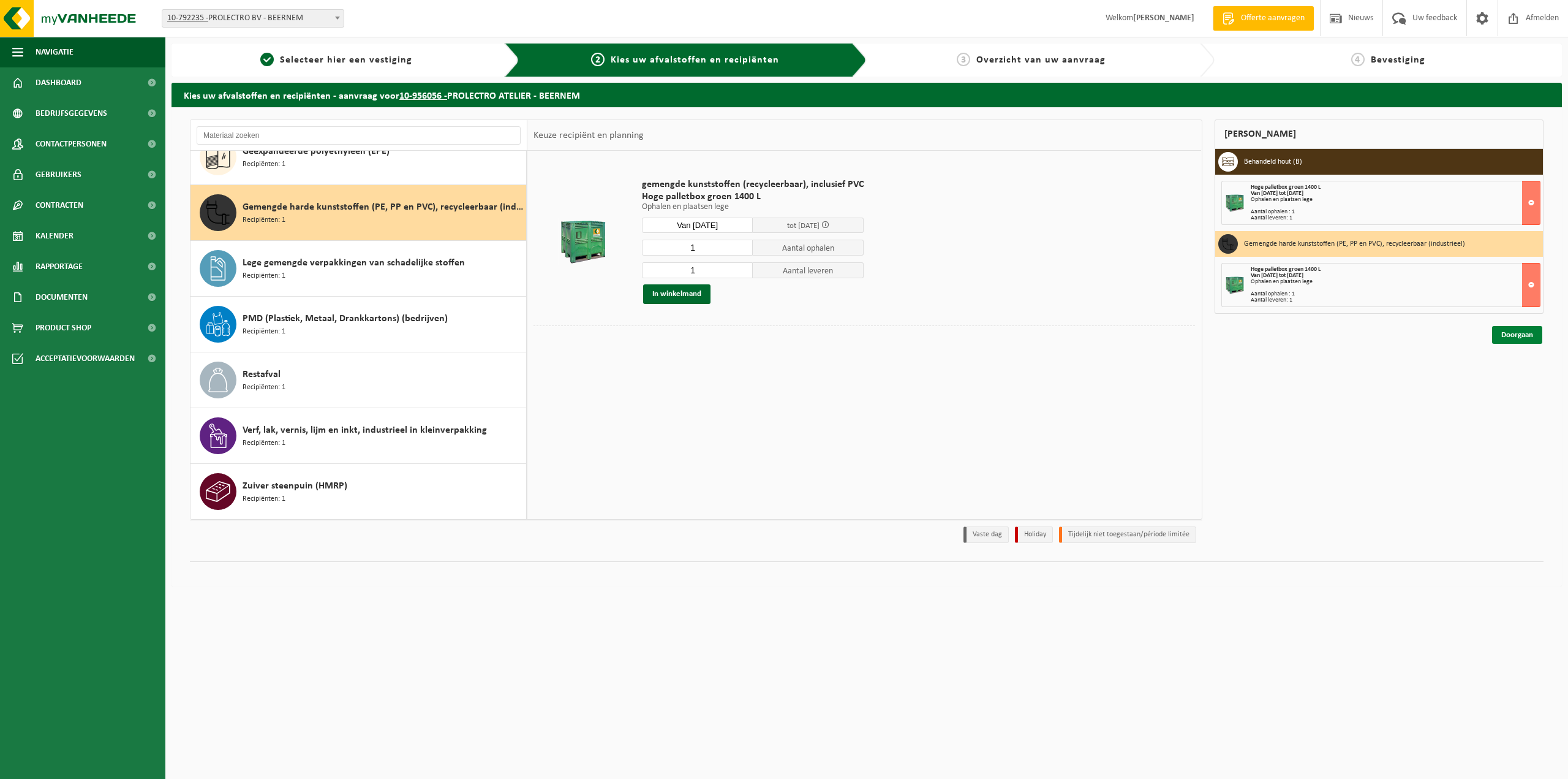
click at [1505, 336] on link "Doorgaan" at bounding box center [1517, 335] width 50 height 18
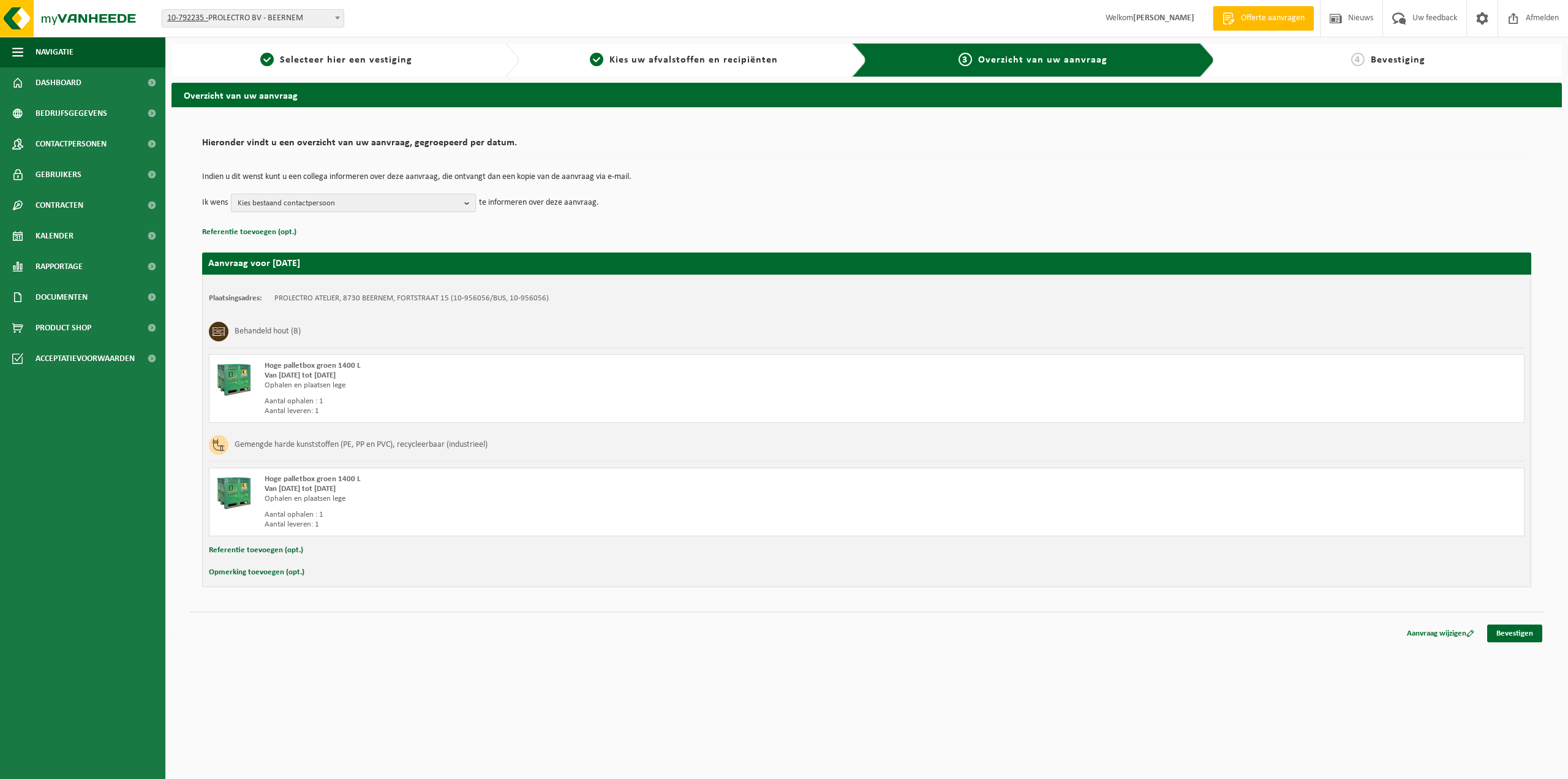
click at [429, 194] on button "Kies bestaand contactpersoon" at bounding box center [353, 203] width 245 height 19
click at [374, 209] on span "Kies bestaand contactpersoon" at bounding box center [348, 203] width 221 height 19
click at [1511, 635] on link "Bevestigen" at bounding box center [1515, 634] width 55 height 18
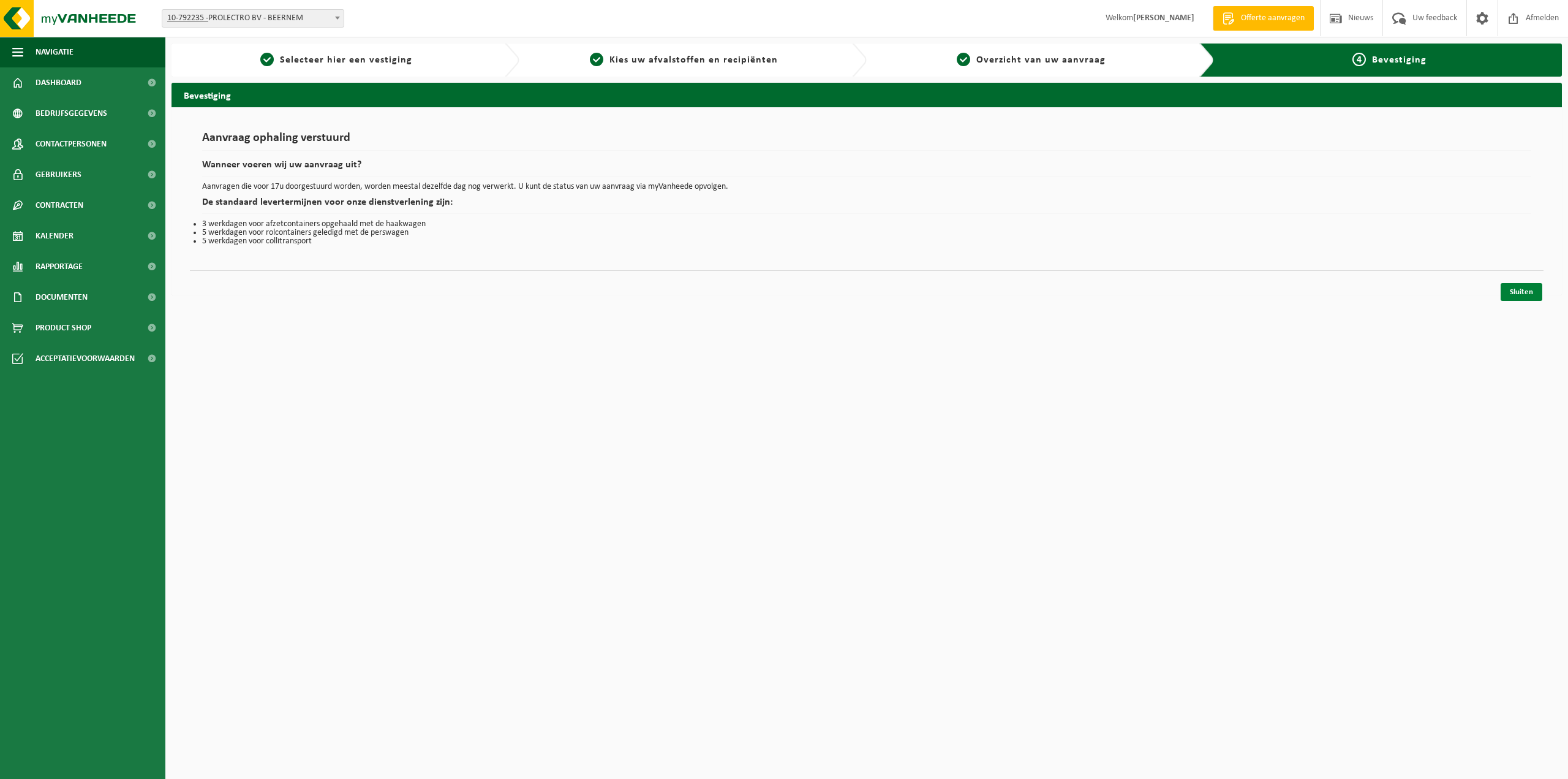
click at [1511, 294] on link "Sluiten" at bounding box center [1521, 292] width 42 height 18
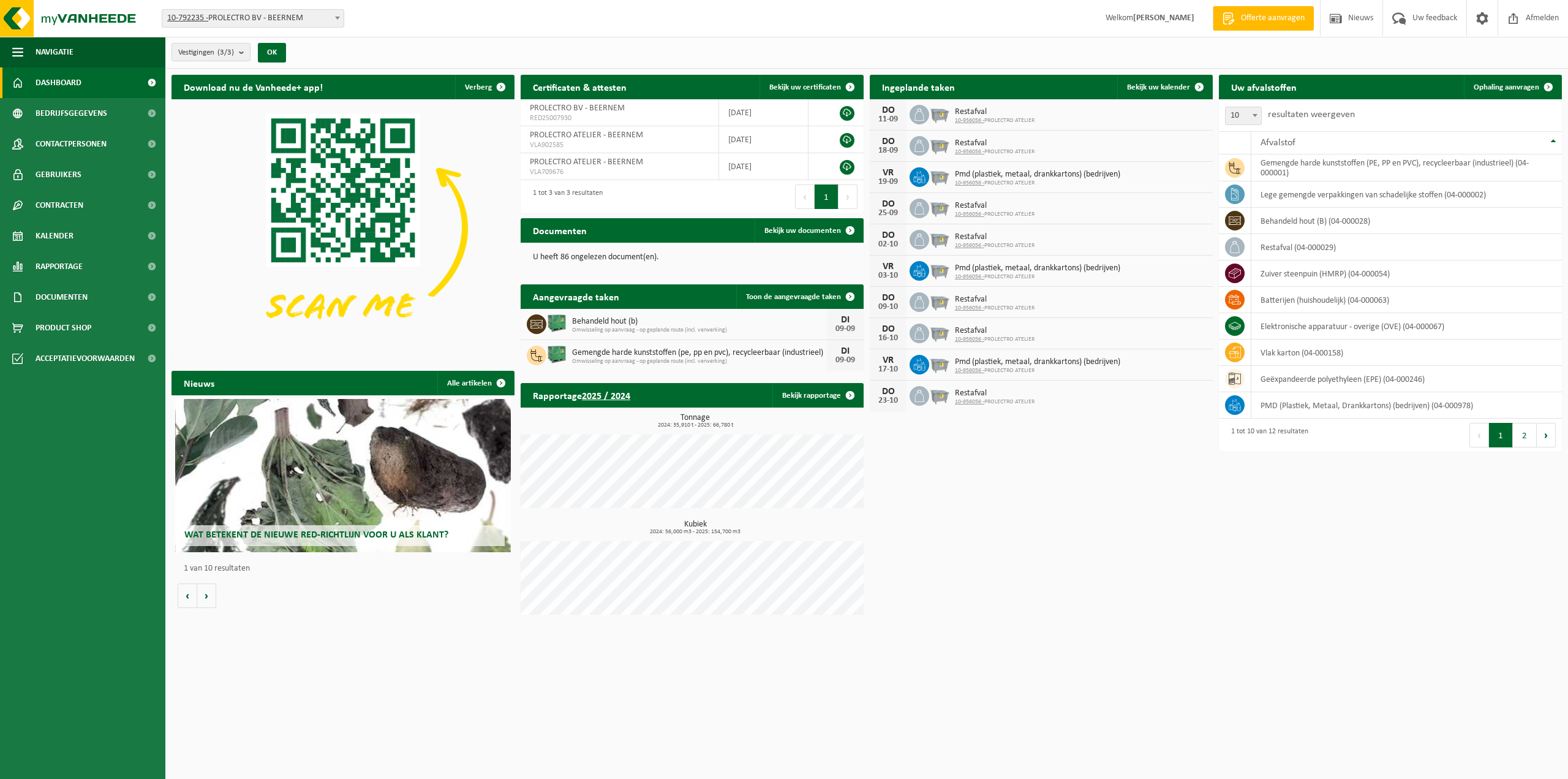
click at [1095, 498] on div "Download nu de Vanheede+ app! Verberg Certificaten & attesten Bekijk uw certifi…" at bounding box center [866, 347] width 1397 height 558
